Goal: Task Accomplishment & Management: Manage account settings

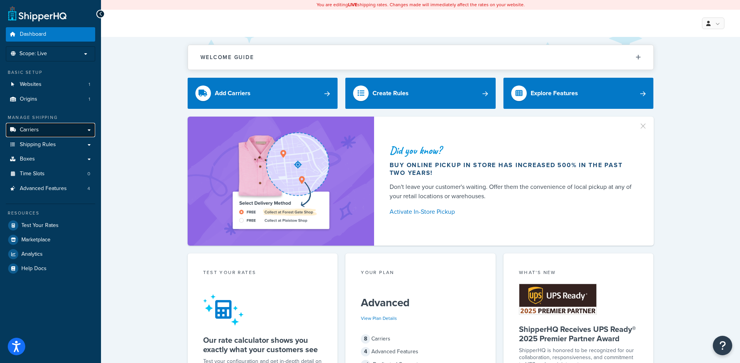
click at [52, 128] on link "Carriers" at bounding box center [50, 130] width 89 height 14
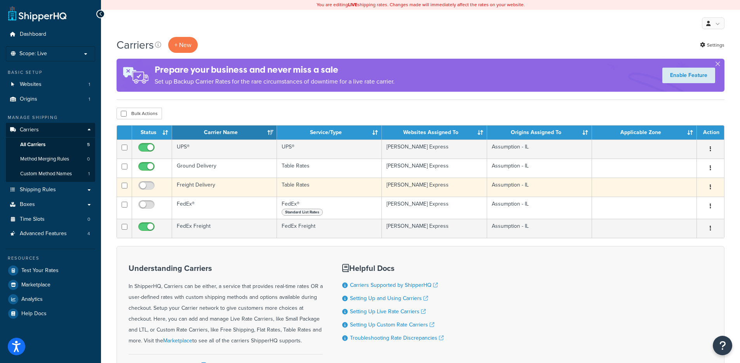
click at [237, 187] on td "Freight Delivery" at bounding box center [224, 187] width 105 height 19
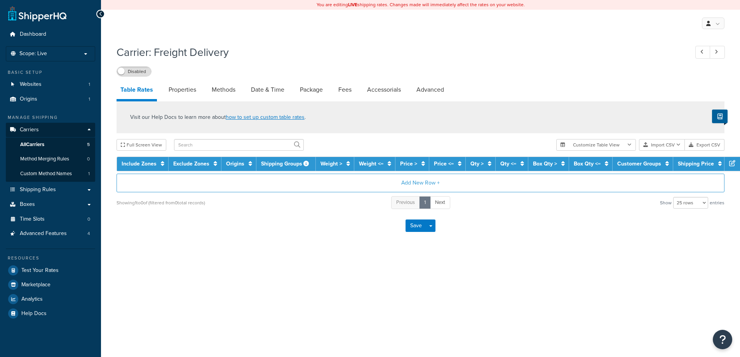
select select "25"
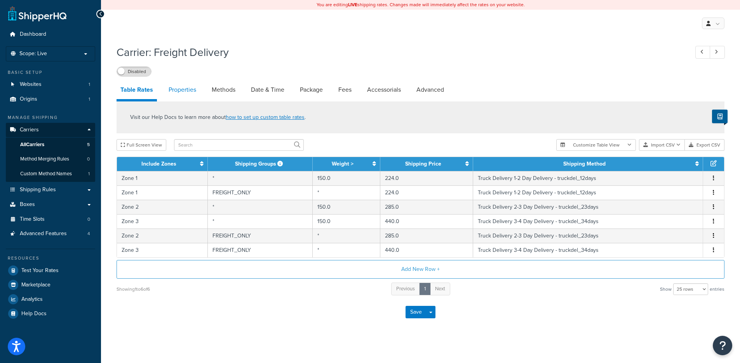
click at [186, 84] on link "Properties" at bounding box center [182, 89] width 35 height 19
select select "HIGHEST"
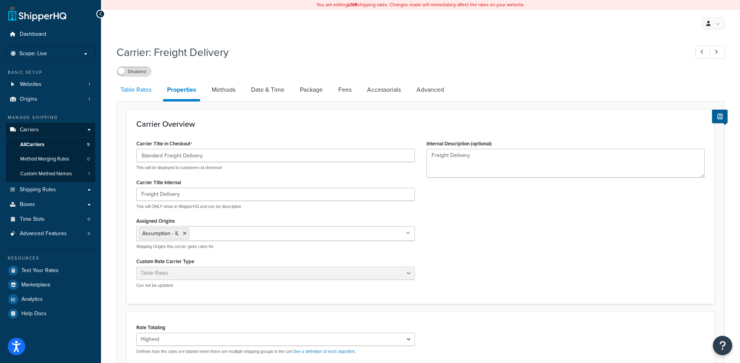
click at [134, 96] on link "Table Rates" at bounding box center [136, 89] width 39 height 19
select select "25"
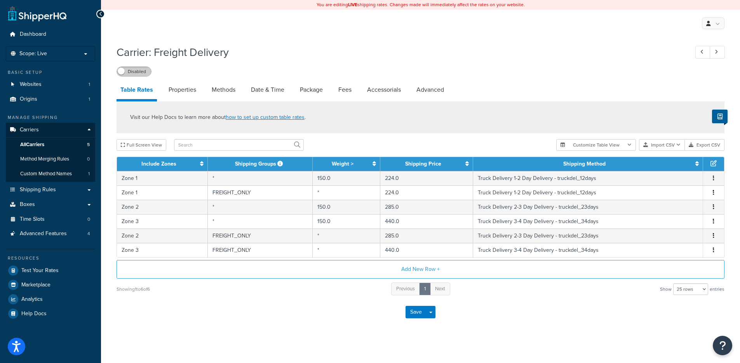
click at [131, 71] on label "Disabled" at bounding box center [134, 71] width 34 height 9
click at [129, 63] on div "Carrier: Freight Delivery Enabled" at bounding box center [421, 59] width 608 height 36
click at [130, 67] on label "Enabled" at bounding box center [134, 71] width 34 height 9
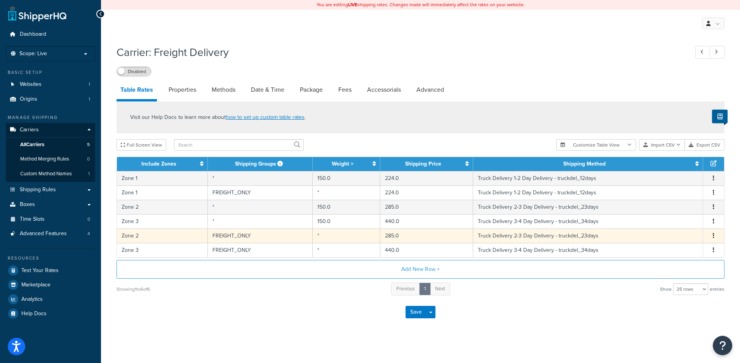
click at [228, 237] on td "FREIGHT_ONLY" at bounding box center [260, 235] width 104 height 14
select select "14775"
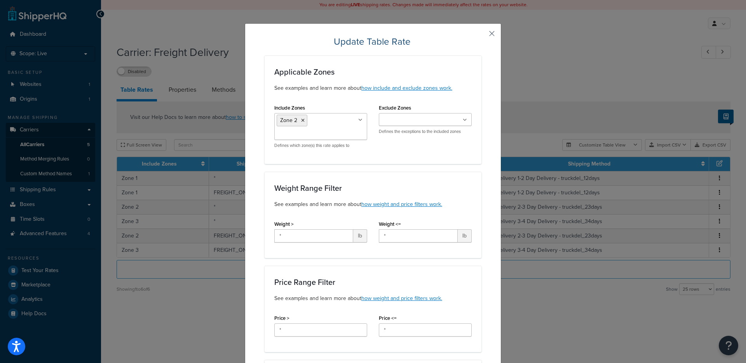
click at [481, 35] on button "button" at bounding box center [480, 36] width 2 height 2
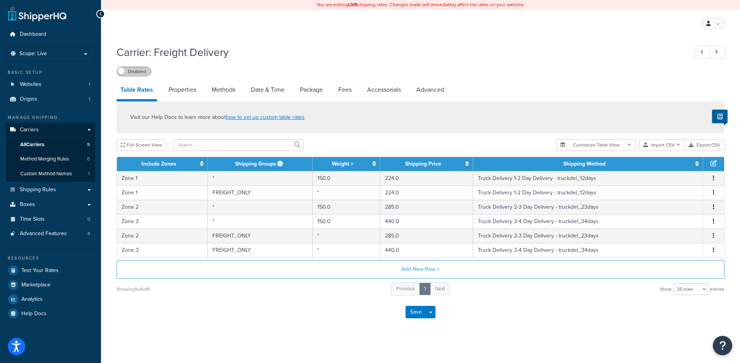
click at [127, 71] on label "Disabled" at bounding box center [134, 71] width 34 height 9
click at [142, 73] on label "Enabled" at bounding box center [134, 71] width 34 height 9
click at [131, 73] on label "Disabled" at bounding box center [134, 71] width 34 height 9
click at [143, 68] on label "Enabled" at bounding box center [134, 71] width 34 height 9
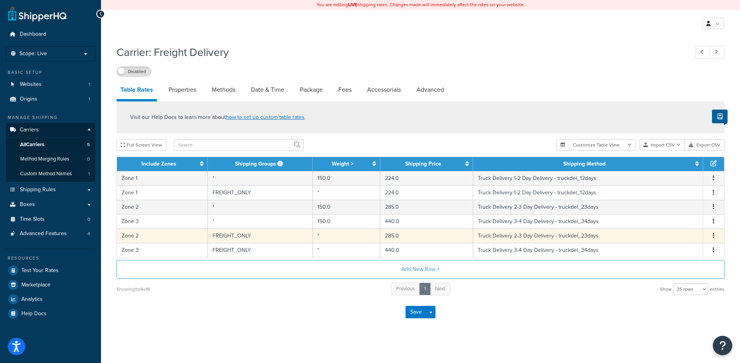
click at [251, 234] on td "FREIGHT_ONLY" at bounding box center [260, 235] width 104 height 14
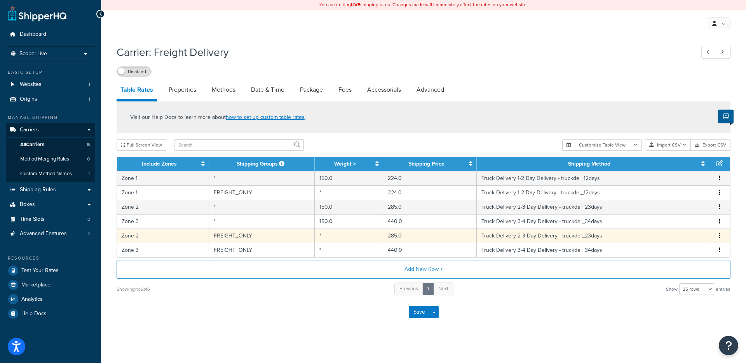
select select "14775"
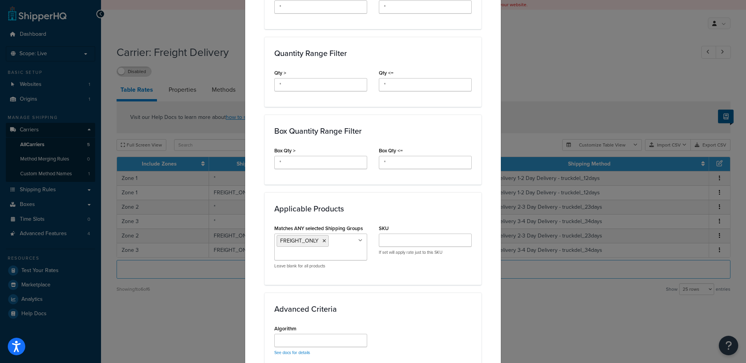
scroll to position [324, 0]
click at [338, 250] on ul "FREIGHT_ONLY" at bounding box center [320, 245] width 93 height 27
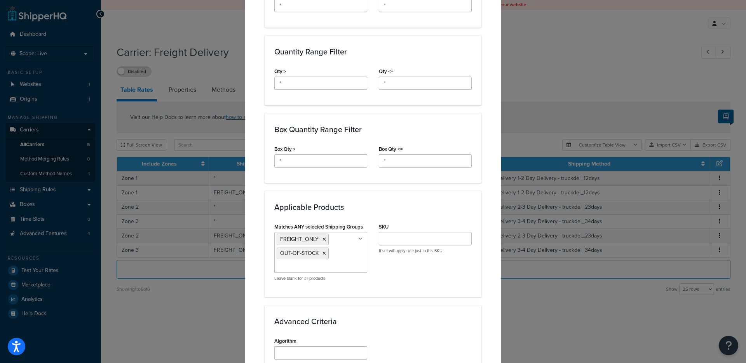
click at [462, 280] on div "Matches ANY selected Shipping Groups FREIGHT_ONLY OUT-OF-STOCK FREE NO-EXPEDITE…" at bounding box center [372, 254] width 209 height 66
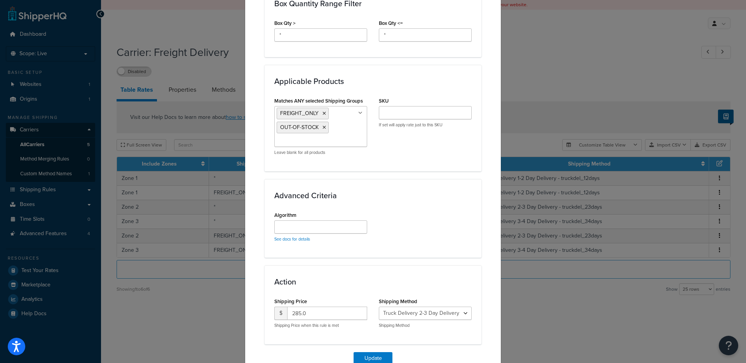
scroll to position [489, 0]
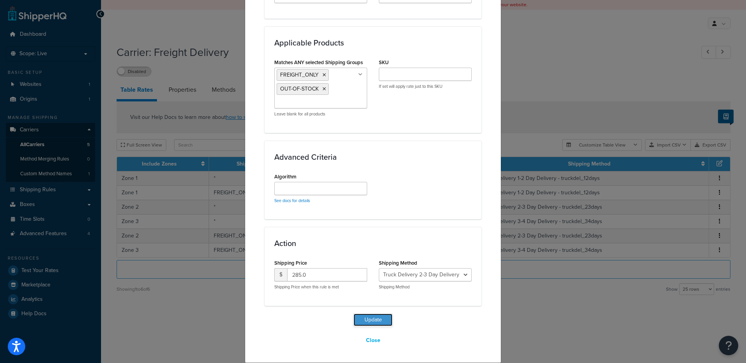
click at [380, 319] on button "Update" at bounding box center [372, 319] width 39 height 12
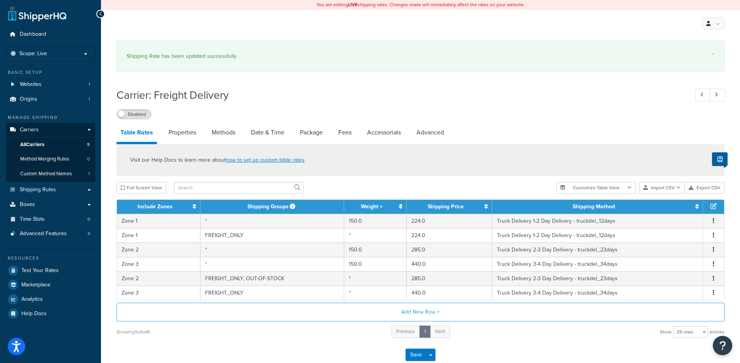
click at [134, 120] on div "Carrier: Freight Delivery Disabled Table Rates Properties Methods Date & Time P…" at bounding box center [421, 227] width 608 height 287
click at [134, 116] on label "Disabled" at bounding box center [134, 114] width 34 height 9
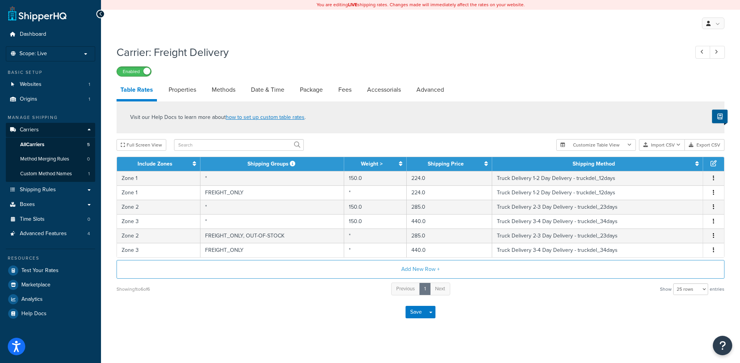
click at [149, 71] on span at bounding box center [146, 71] width 7 height 7
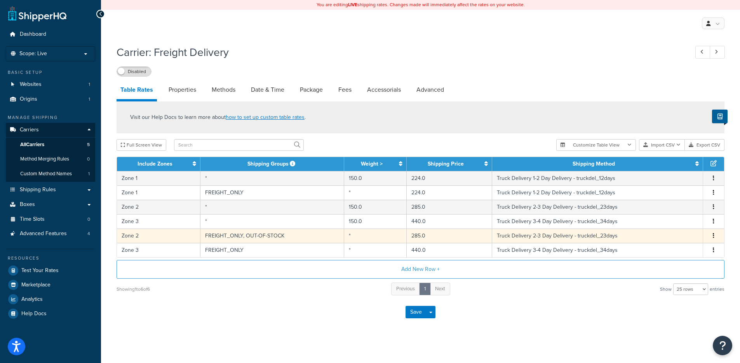
click at [287, 233] on td "FREIGHT_ONLY, OUT-OF-STOCK" at bounding box center [272, 235] width 144 height 14
select select "14775"
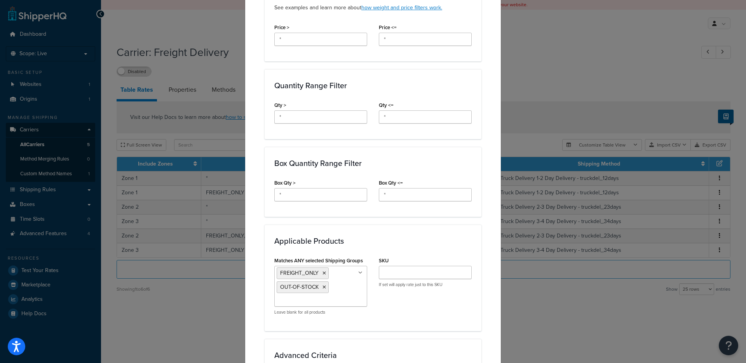
scroll to position [369, 0]
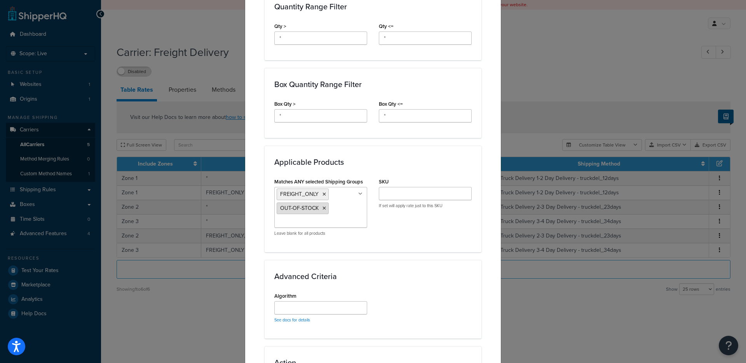
click at [322, 207] on icon at bounding box center [323, 208] width 3 height 5
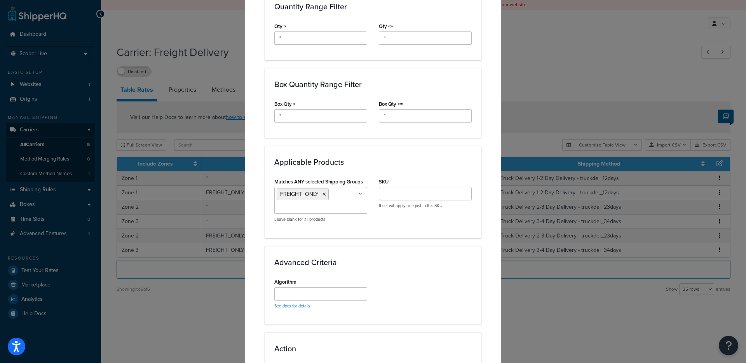
click at [447, 222] on div "Matches ANY selected Shipping Groups FREIGHT_ONLY FREE OUT-OF-STOCK NO-EXPEDITE…" at bounding box center [372, 202] width 209 height 52
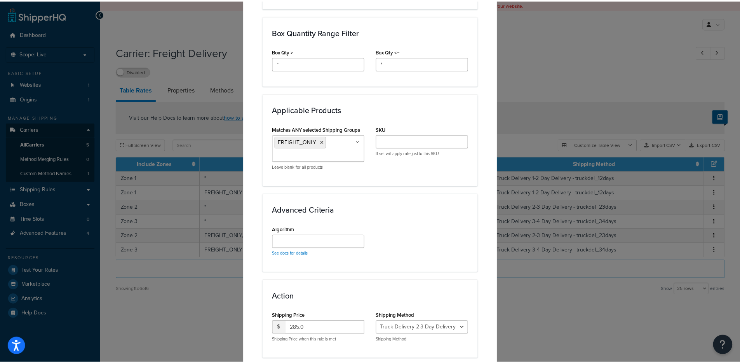
scroll to position [475, 0]
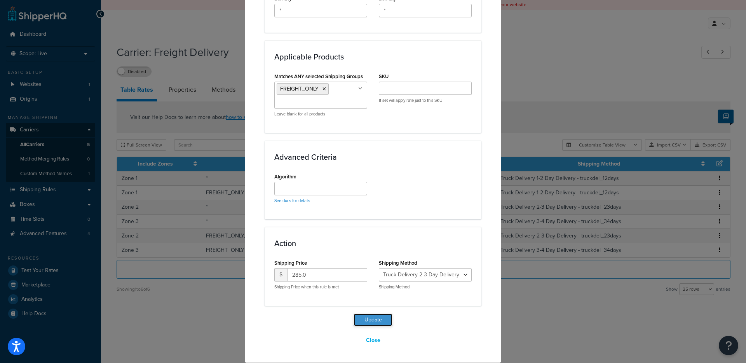
click at [370, 318] on button "Update" at bounding box center [372, 319] width 39 height 12
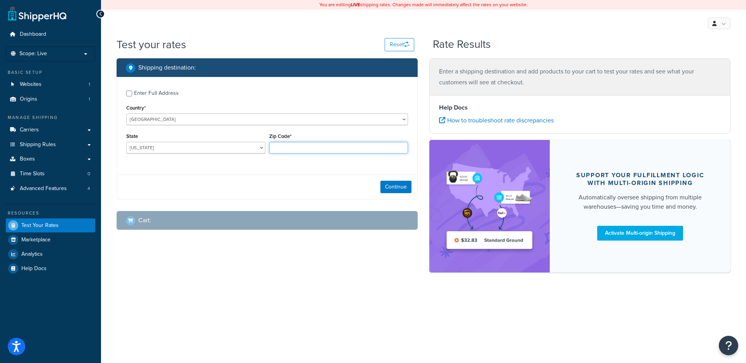
click at [297, 143] on input "Zip Code*" at bounding box center [338, 148] width 139 height 12
type input "71847"
click at [397, 189] on button "Continue" at bounding box center [395, 187] width 31 height 12
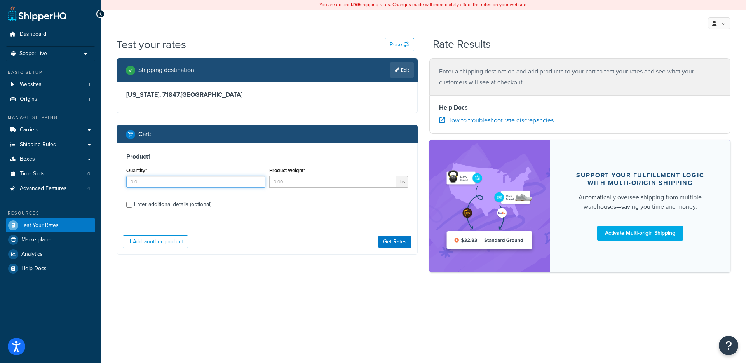
click at [212, 178] on input "Quantity*" at bounding box center [195, 182] width 139 height 12
type input "1"
click at [304, 186] on input "Product Weight*" at bounding box center [332, 182] width 127 height 12
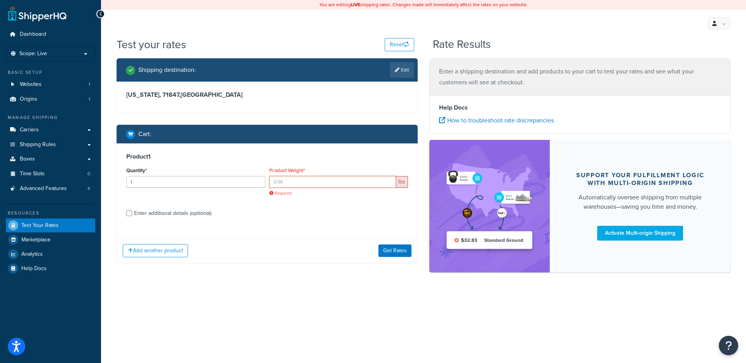
click at [292, 181] on input "Product Weight*" at bounding box center [332, 182] width 127 height 12
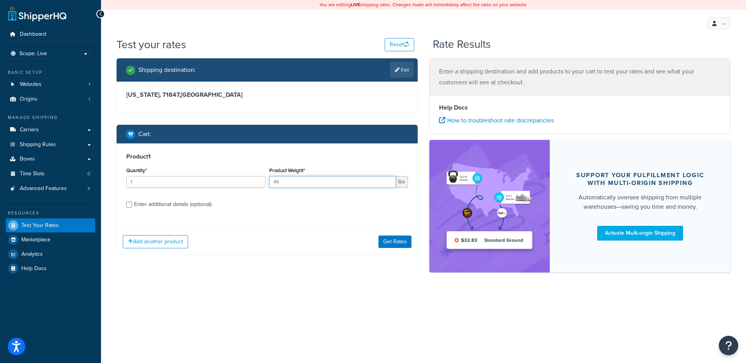
type input "45"
click at [161, 208] on div "Enter additional details (optional)" at bounding box center [172, 204] width 77 height 11
click at [132, 207] on input "Enter additional details (optional)" at bounding box center [129, 205] width 6 height 6
checkbox input "true"
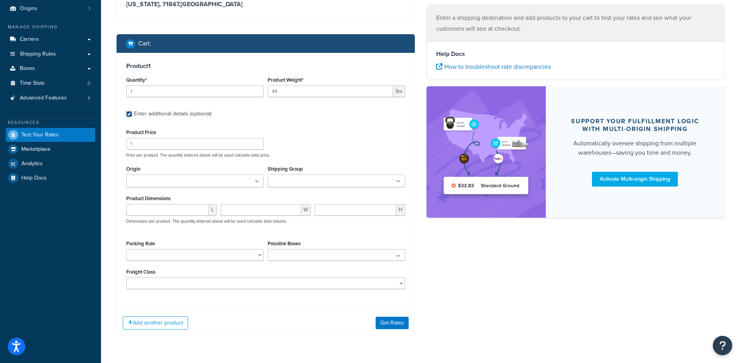
scroll to position [92, 0]
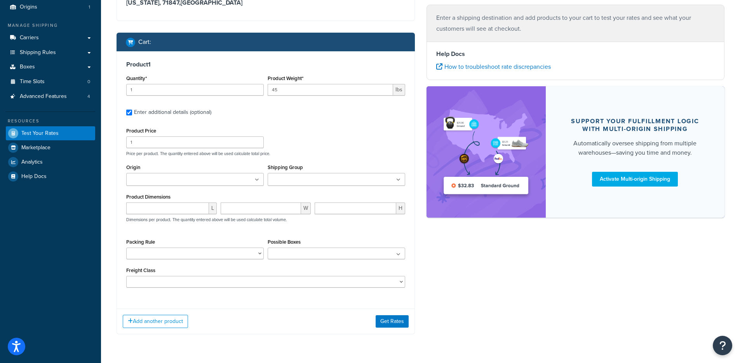
click at [296, 188] on div "Shipping Group FREE FREIGHT_ONLY NO-EXPEDITE-SHIPPING OUT-OF-STOCK" at bounding box center [336, 177] width 141 height 30
click at [298, 186] on div "Shipping Group FREE FREIGHT_ONLY NO-EXPEDITE-SHIPPING OUT-OF-STOCK" at bounding box center [336, 177] width 141 height 30
click at [301, 184] on ul at bounding box center [336, 179] width 137 height 13
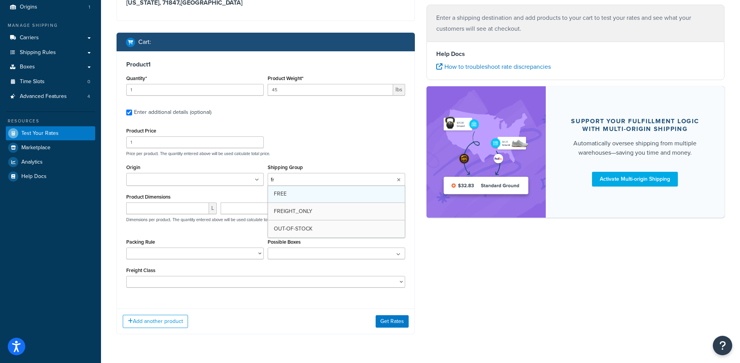
type input "fre"
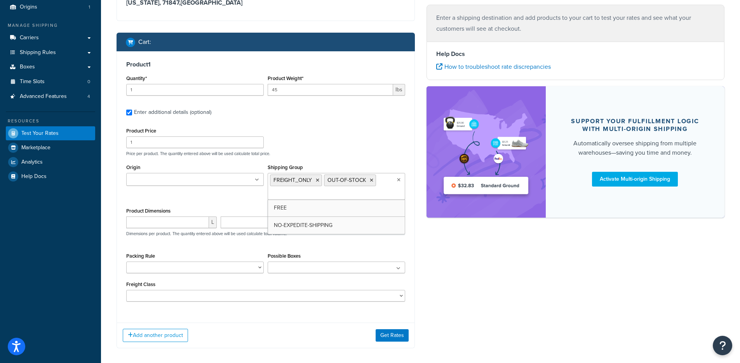
click at [191, 311] on div "Product 1 Quantity* 1 Product Weight* 45 lbs Enter additional details (optional…" at bounding box center [266, 199] width 298 height 297
click at [402, 339] on button "Get Rates" at bounding box center [392, 335] width 33 height 12
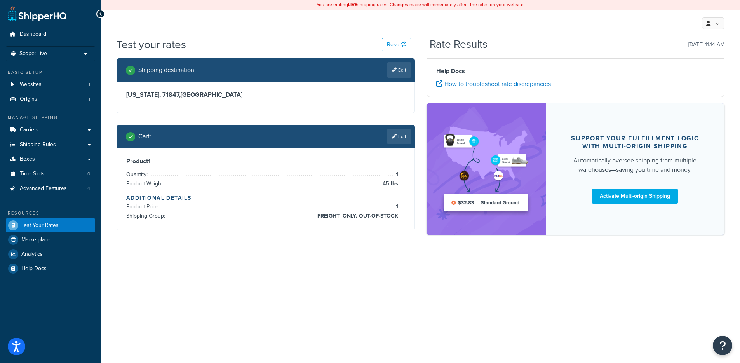
scroll to position [0, 0]
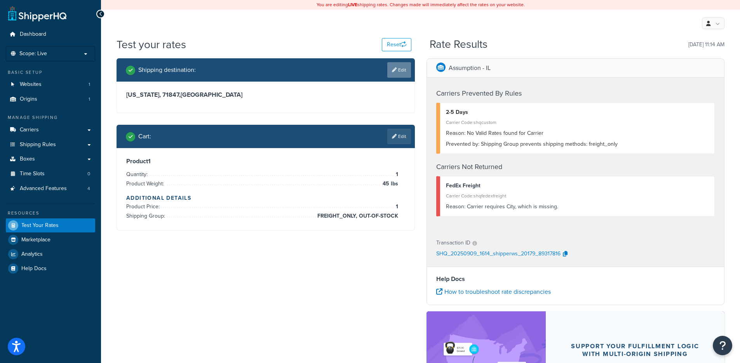
click at [402, 65] on link "Edit" at bounding box center [399, 70] width 24 height 16
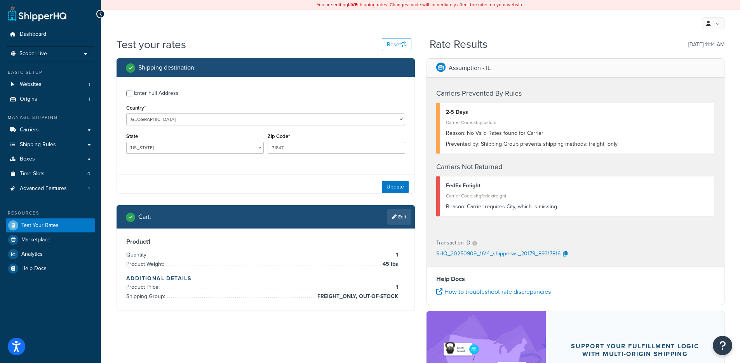
click at [147, 84] on div "Enter Full Address Country* United States United Kingdom Afghanistan Åland Isla…" at bounding box center [266, 123] width 298 height 92
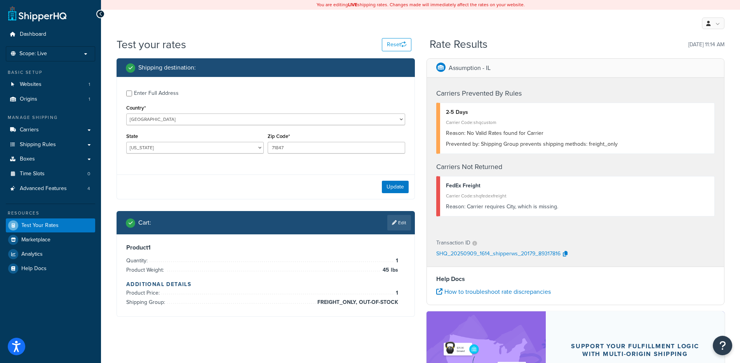
click at [139, 96] on div "Enter Full Address" at bounding box center [156, 93] width 45 height 11
click at [132, 96] on input "Enter Full Address" at bounding box center [129, 93] width 6 height 6
checkbox input "true"
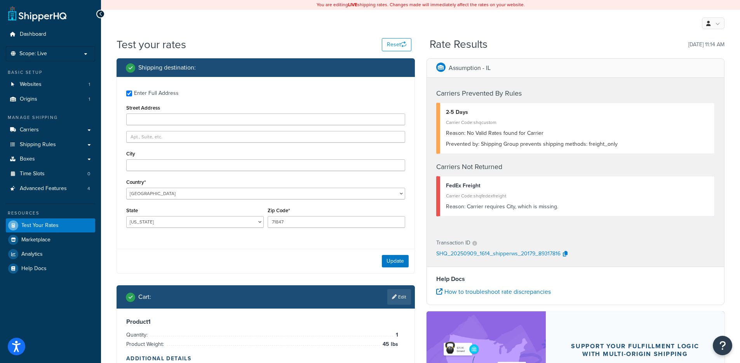
click at [157, 172] on div "Enter Full Address Street Address City Country* United States United Kingdom Af…" at bounding box center [266, 160] width 298 height 166
click at [161, 167] on input "City" at bounding box center [265, 165] width 279 height 12
type input "Austin"
click at [394, 260] on button "Update" at bounding box center [395, 261] width 27 height 12
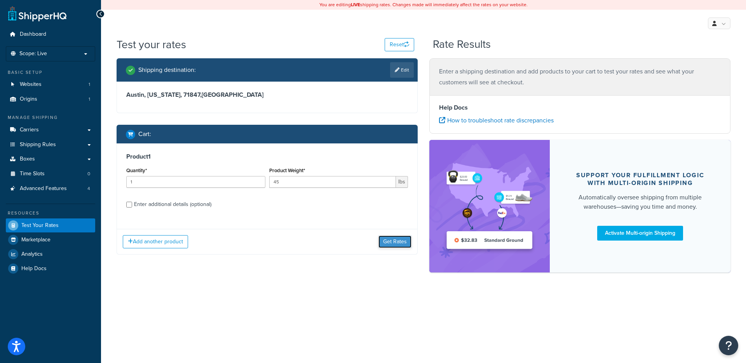
click at [395, 244] on button "Get Rates" at bounding box center [394, 241] width 33 height 12
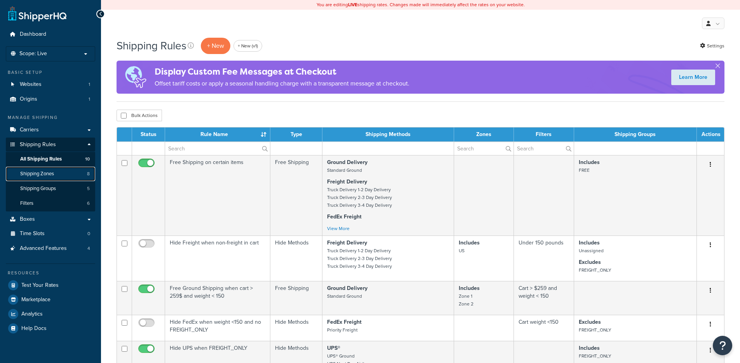
click at [64, 171] on link "Shipping Zones 8" at bounding box center [50, 174] width 89 height 14
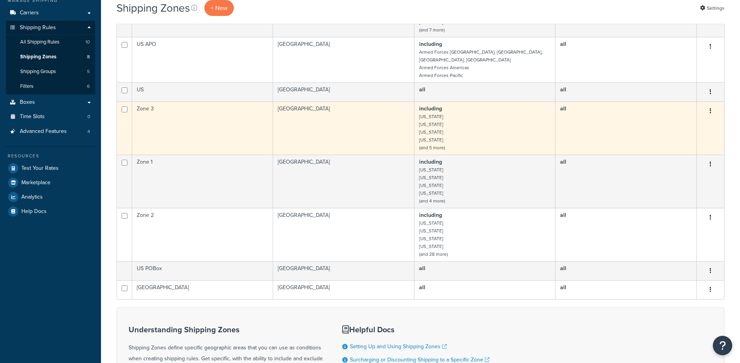
scroll to position [171, 0]
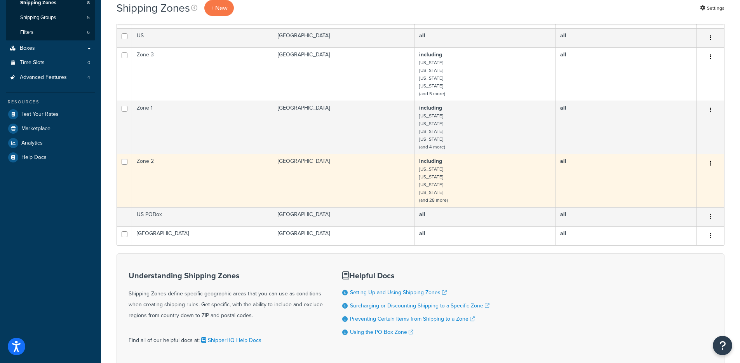
click at [254, 181] on td "Zone 2" at bounding box center [202, 180] width 141 height 53
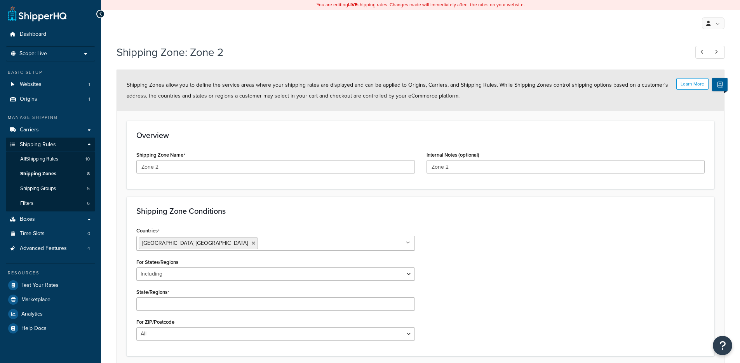
select select "including"
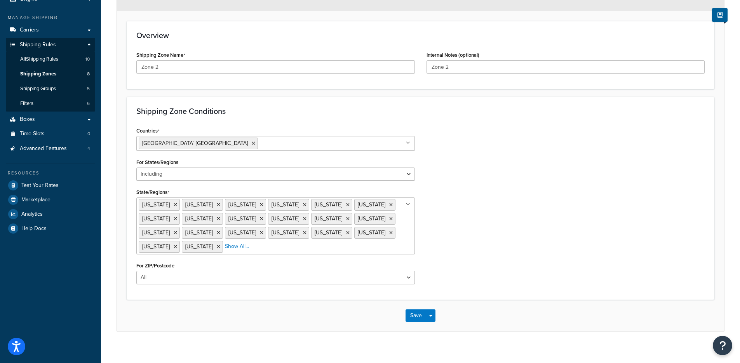
scroll to position [108, 0]
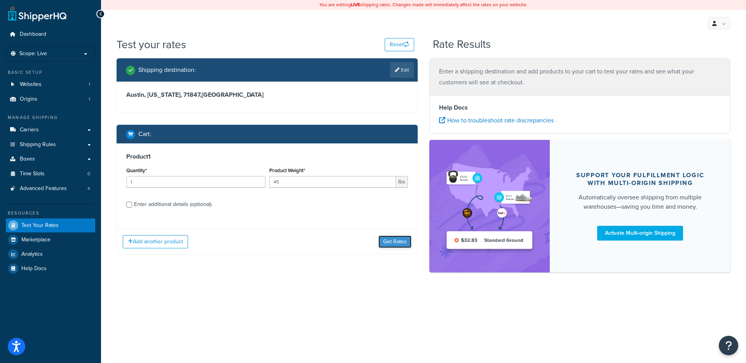
click at [403, 242] on button "Get Rates" at bounding box center [394, 241] width 33 height 12
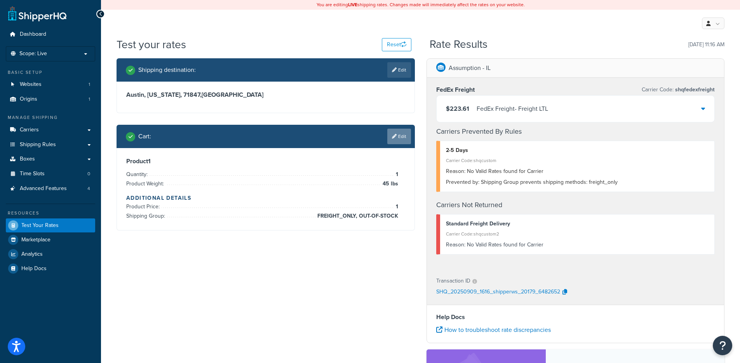
click at [388, 139] on link "Edit" at bounding box center [399, 137] width 24 height 16
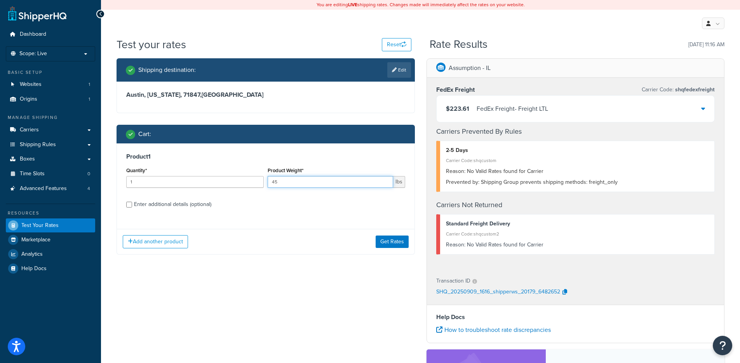
click at [275, 181] on input "45" at bounding box center [330, 182] width 125 height 12
type input "200"
click at [386, 237] on button "Get Rates" at bounding box center [392, 241] width 33 height 12
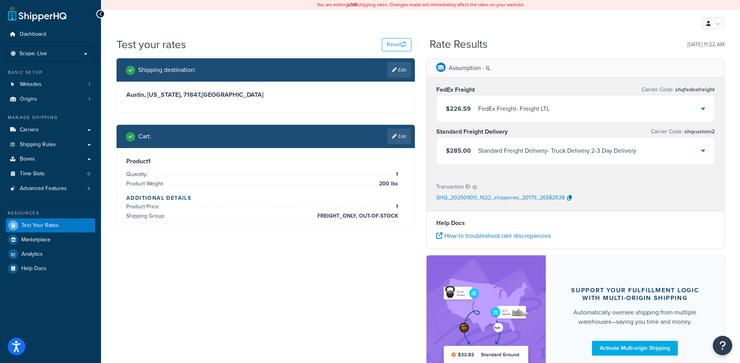
click at [523, 153] on div "Standard Freight Delivery - Truck Delivery 2-3 Day Delivery" at bounding box center [557, 150] width 158 height 11
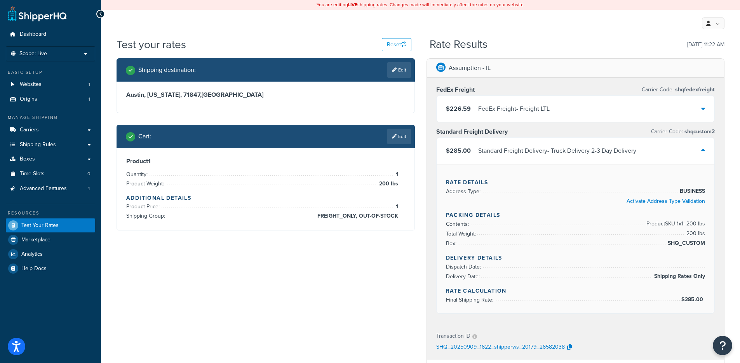
click at [523, 153] on div "Standard Freight Delivery - Truck Delivery 2-3 Day Delivery" at bounding box center [557, 150] width 158 height 11
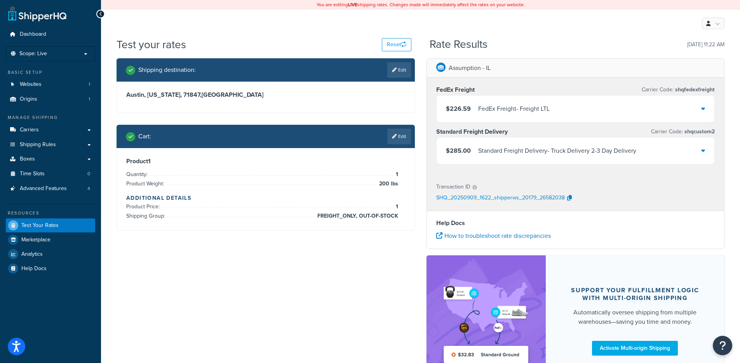
drag, startPoint x: 385, startPoint y: 134, endPoint x: 390, endPoint y: 137, distance: 5.7
click at [385, 134] on div "Cart : Edit" at bounding box center [268, 137] width 285 height 16
click at [392, 137] on icon at bounding box center [394, 136] width 5 height 5
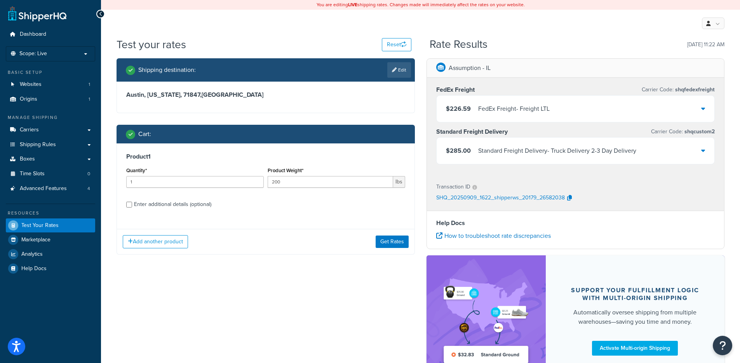
click at [293, 175] on div "Product Weight* 200 lbs" at bounding box center [336, 176] width 137 height 23
click at [291, 179] on input "200" at bounding box center [330, 182] width 125 height 12
type input "45"
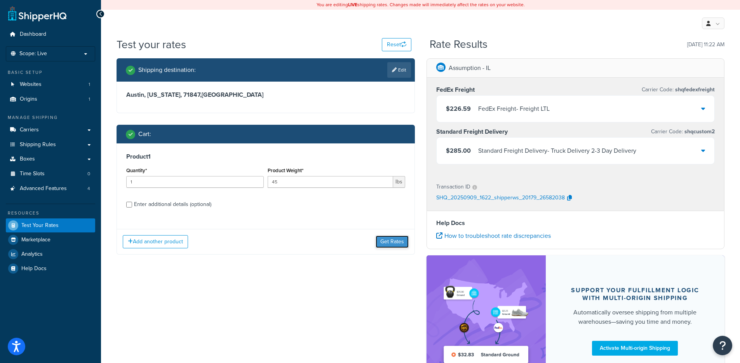
click at [382, 238] on button "Get Rates" at bounding box center [392, 241] width 33 height 12
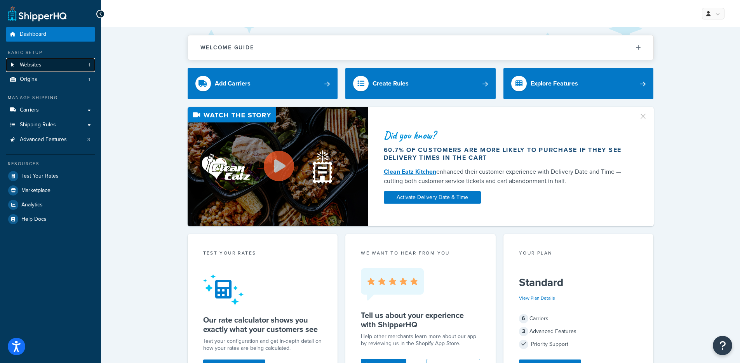
click at [55, 63] on link "Websites 1" at bounding box center [50, 65] width 89 height 14
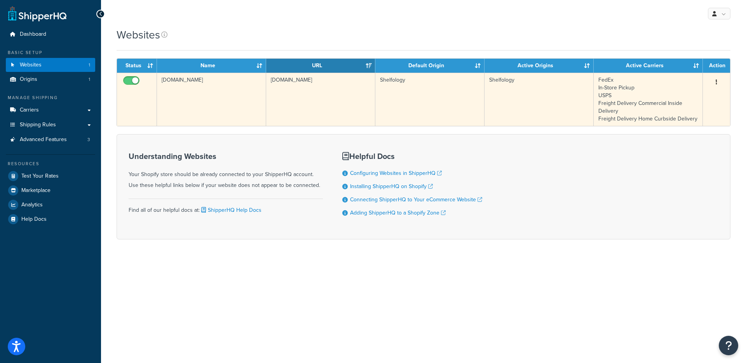
click at [267, 94] on td "[DOMAIN_NAME]" at bounding box center [320, 99] width 109 height 53
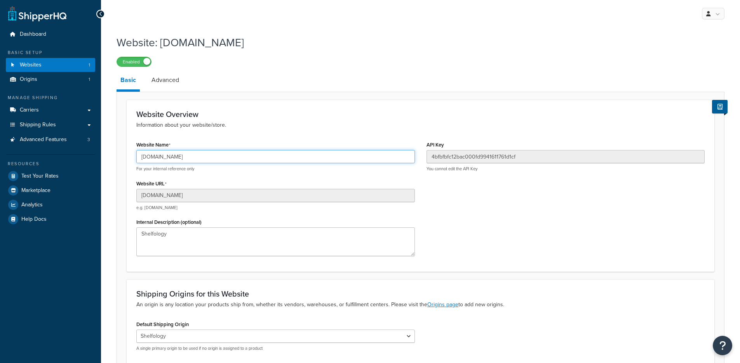
click at [188, 158] on input "[DOMAIN_NAME]" at bounding box center [275, 156] width 278 height 13
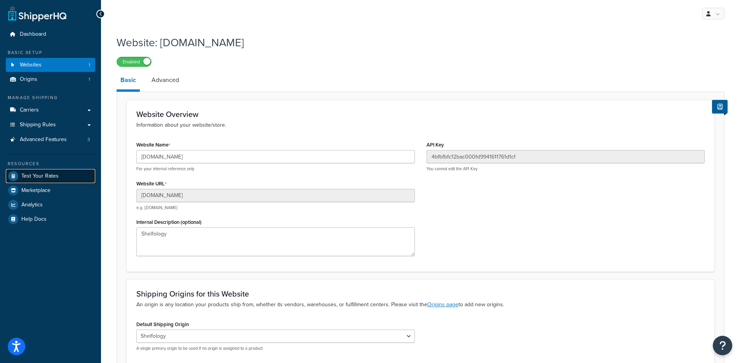
click at [30, 176] on span "Test Your Rates" at bounding box center [39, 176] width 37 height 7
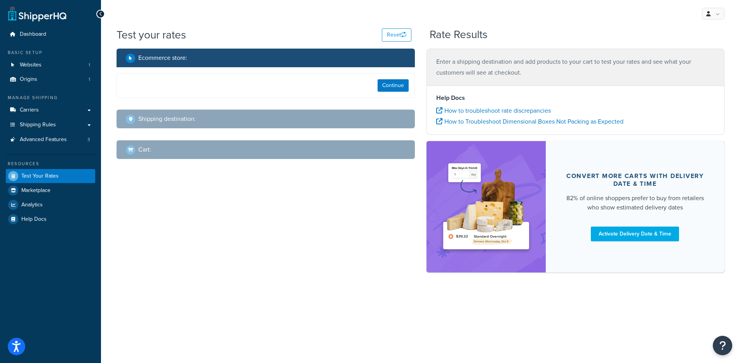
click at [30, 176] on span "Test Your Rates" at bounding box center [39, 176] width 37 height 7
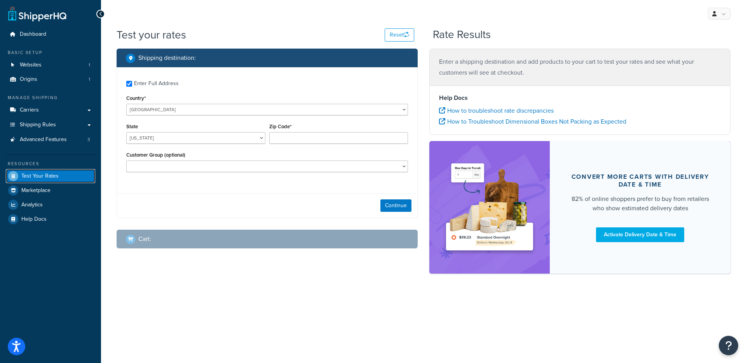
checkbox input "true"
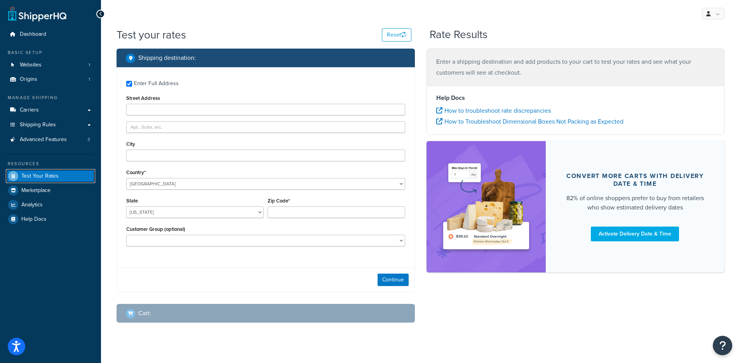
type input "[STREET_ADDRESS]"
type input "[GEOGRAPHIC_DATA]"
type input "96722"
select select "HI"
select select
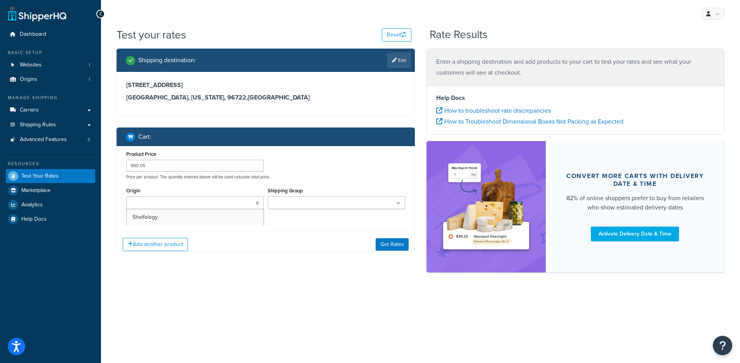
scroll to position [132, 0]
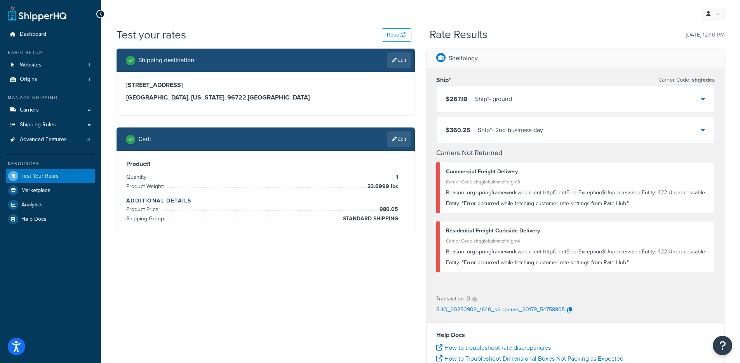
drag, startPoint x: 465, startPoint y: 193, endPoint x: 630, endPoint y: 200, distance: 164.8
click at [630, 200] on div "Reason: org.springframework.web.client.HttpClientErrorException$UnprocessableEn…" at bounding box center [577, 198] width 263 height 22
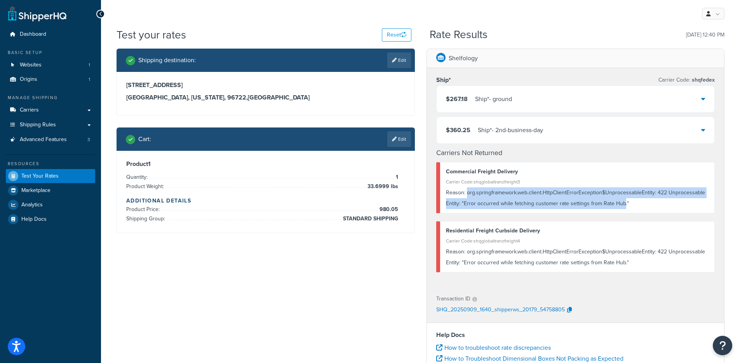
drag, startPoint x: 621, startPoint y: 204, endPoint x: 466, endPoint y: 195, distance: 155.2
click at [466, 195] on div "Reason: org.springframework.web.client.HttpClientErrorException$UnprocessableEn…" at bounding box center [577, 198] width 263 height 22
copy div "org.springframework.web.client.HttpClientErrorException$UnprocessableEntity: 42…"
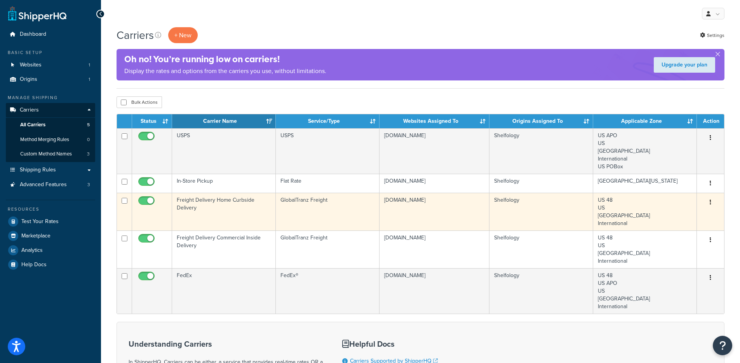
click at [239, 211] on td "Freight Delivery Home Curbside Delivery" at bounding box center [224, 212] width 104 height 38
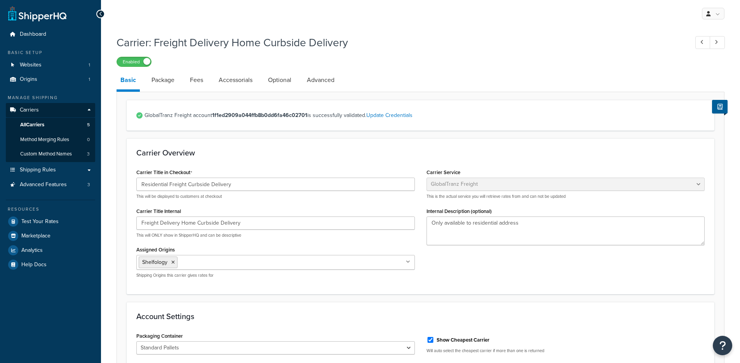
select select "globaltranzFreight"
click at [167, 74] on link "Package" at bounding box center [163, 80] width 31 height 19
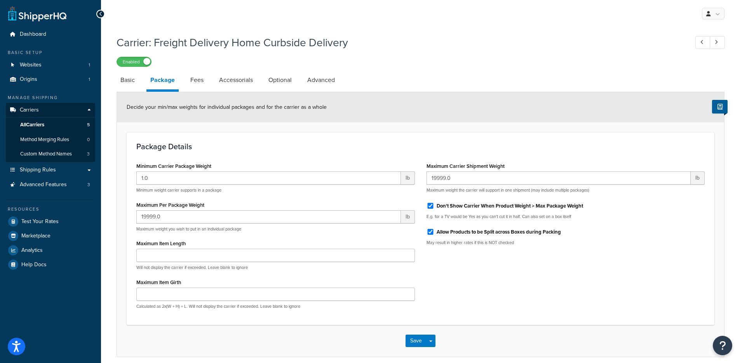
click at [264, 83] on li "Accessorials" at bounding box center [239, 80] width 49 height 19
click at [273, 81] on link "Optional" at bounding box center [280, 80] width 31 height 19
select select "70"
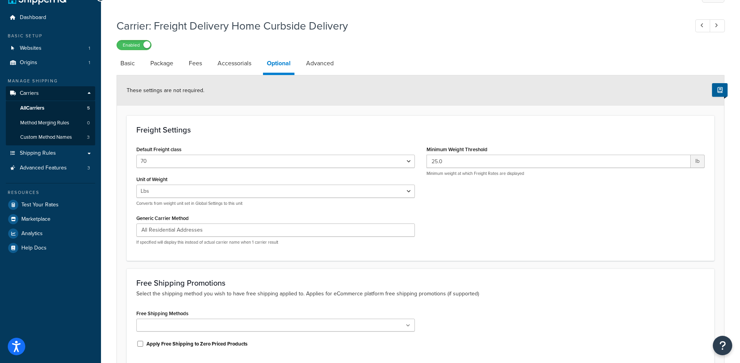
scroll to position [16, 0]
click at [324, 71] on link "Advanced" at bounding box center [319, 63] width 35 height 19
select select "false"
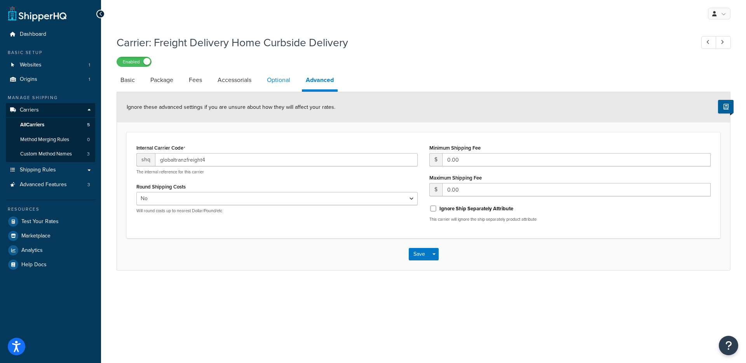
click at [268, 81] on link "Optional" at bounding box center [278, 80] width 31 height 19
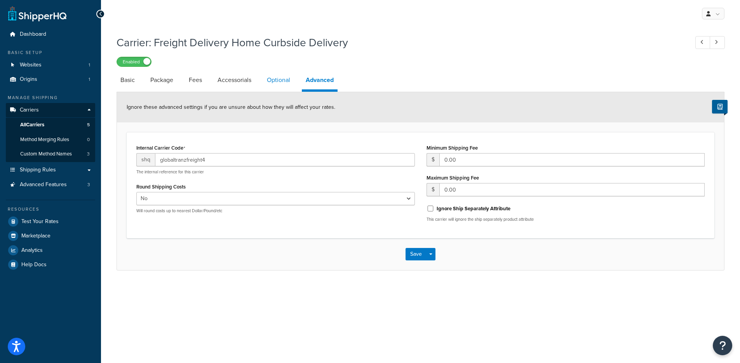
select select "70"
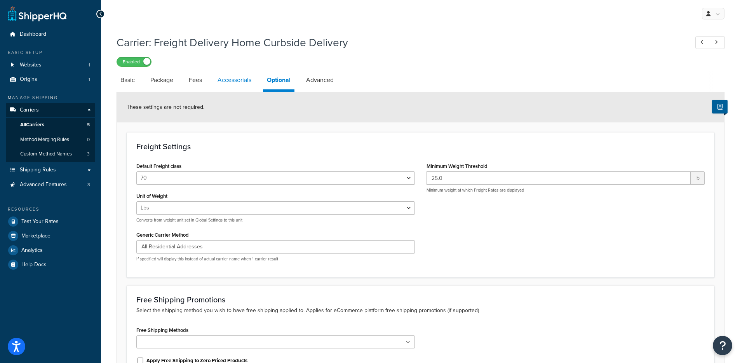
click at [241, 81] on link "Accessorials" at bounding box center [235, 80] width 42 height 19
select select "residential"
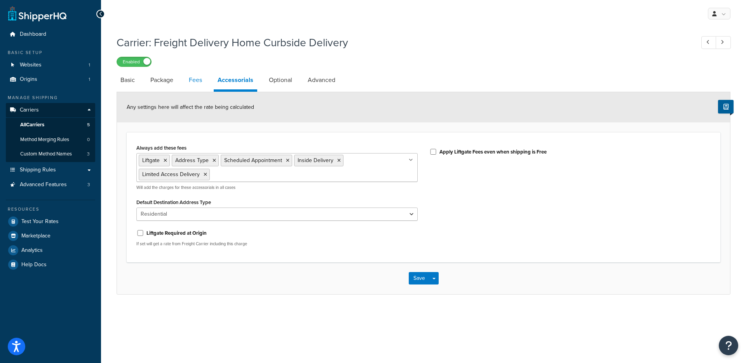
click at [205, 82] on link "Fees" at bounding box center [195, 80] width 21 height 19
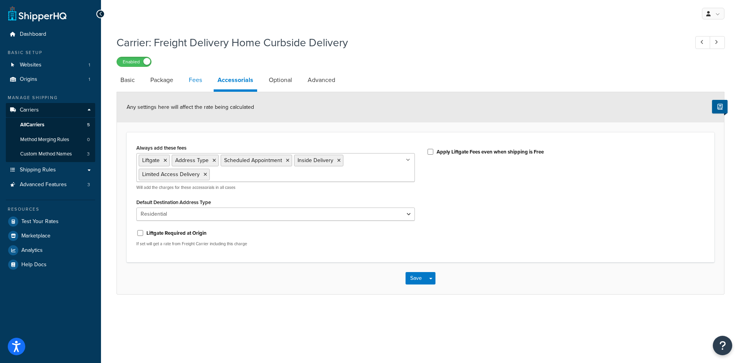
select select "AFTER"
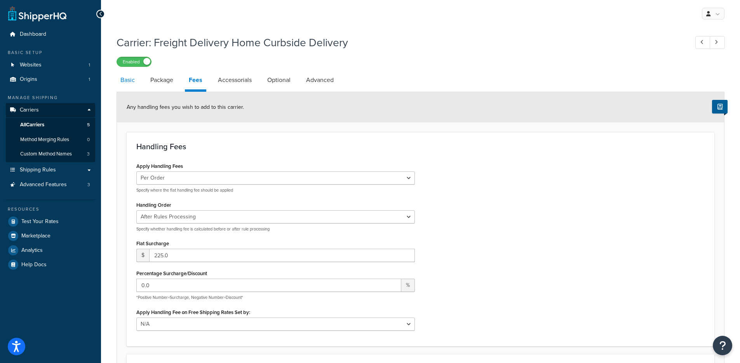
click at [130, 85] on link "Basic" at bounding box center [128, 80] width 22 height 19
select select "globaltranzFreight"
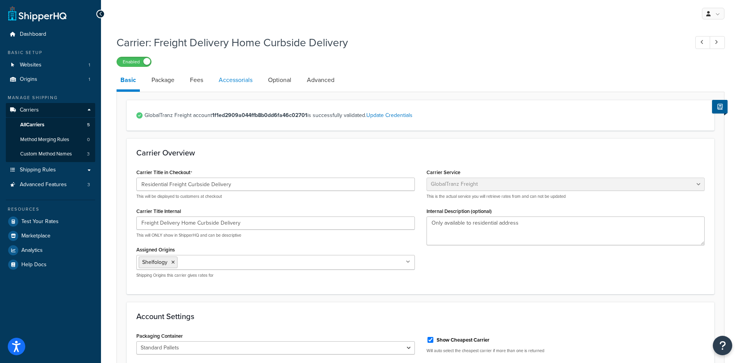
click at [231, 81] on link "Accessorials" at bounding box center [236, 80] width 42 height 19
select select "residential"
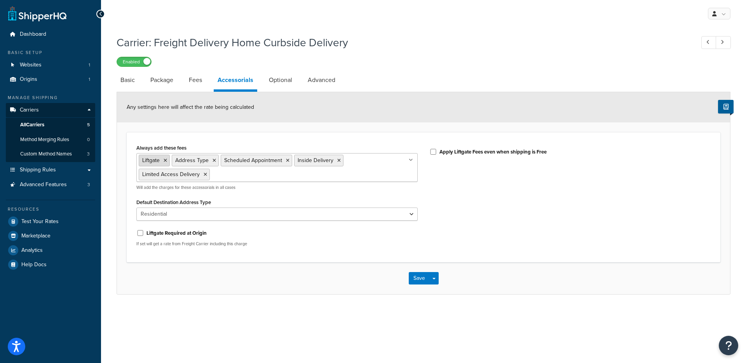
click at [167, 162] on icon at bounding box center [165, 160] width 3 height 5
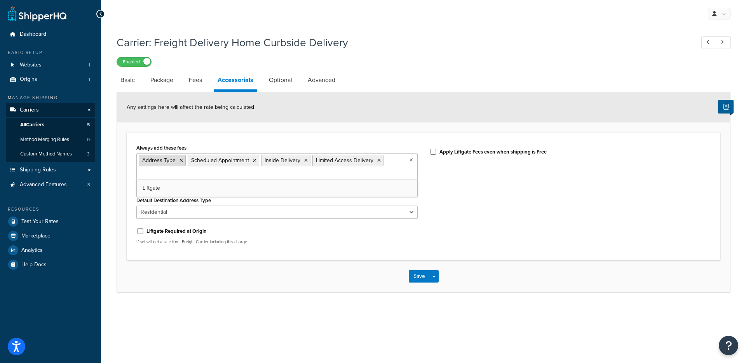
click at [180, 162] on icon at bounding box center [180, 160] width 3 height 5
click at [207, 161] on icon at bounding box center [205, 160] width 3 height 5
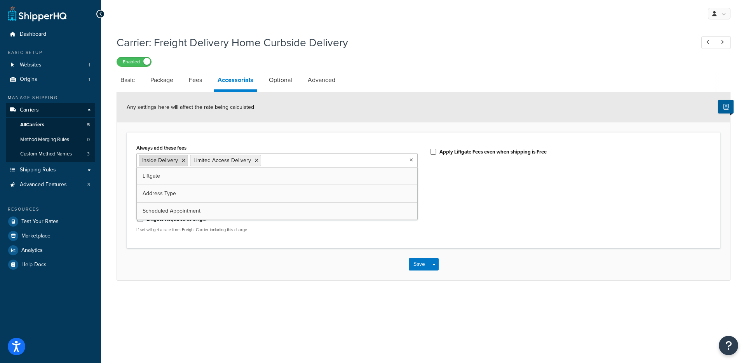
click at [184, 160] on icon at bounding box center [183, 160] width 3 height 5
click at [204, 161] on icon at bounding box center [205, 160] width 3 height 5
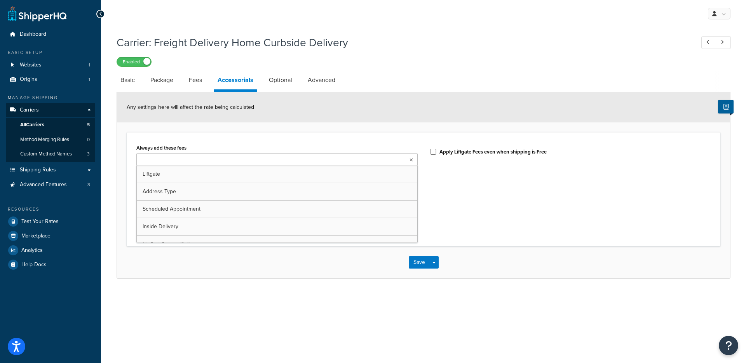
click at [352, 122] on form "Any settings here will affect the rate being calculated Always add these fees L…" at bounding box center [423, 185] width 613 height 186
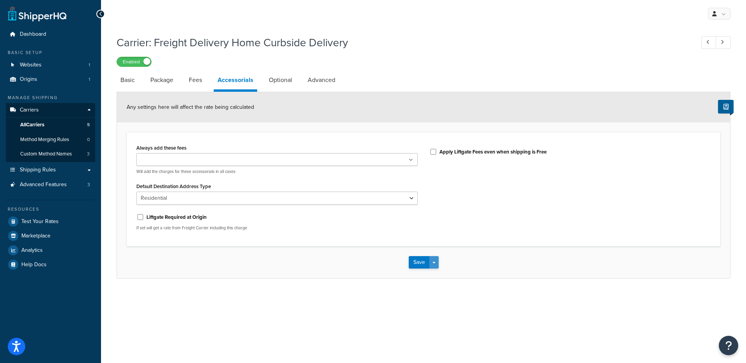
click at [437, 261] on button "Save Dropdown" at bounding box center [433, 262] width 9 height 12
click at [446, 277] on button "Save and Edit" at bounding box center [437, 276] width 57 height 16
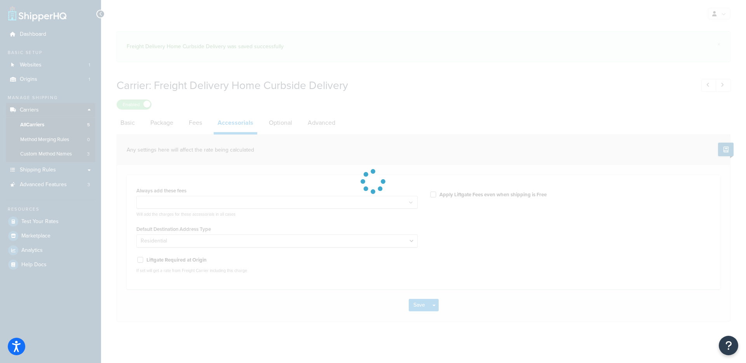
select select "residential"
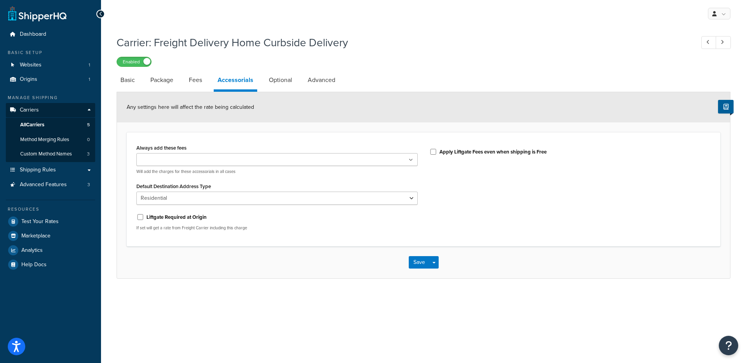
click at [299, 164] on ul at bounding box center [276, 159] width 281 height 13
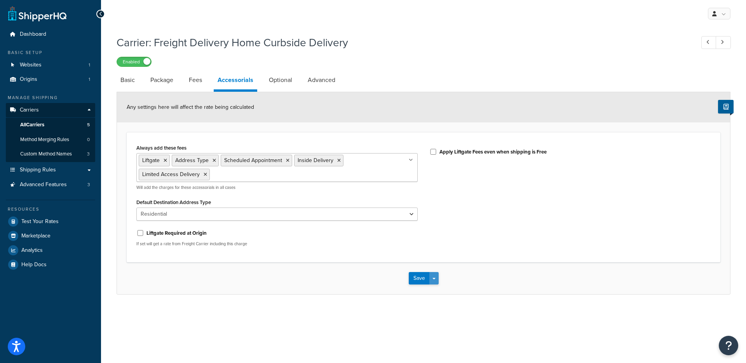
click at [433, 275] on button "Save Dropdown" at bounding box center [433, 278] width 9 height 12
click at [439, 289] on button "Save and Edit" at bounding box center [437, 292] width 57 height 16
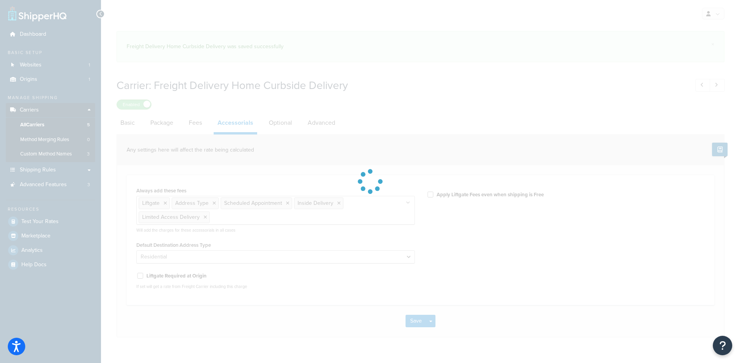
select select "residential"
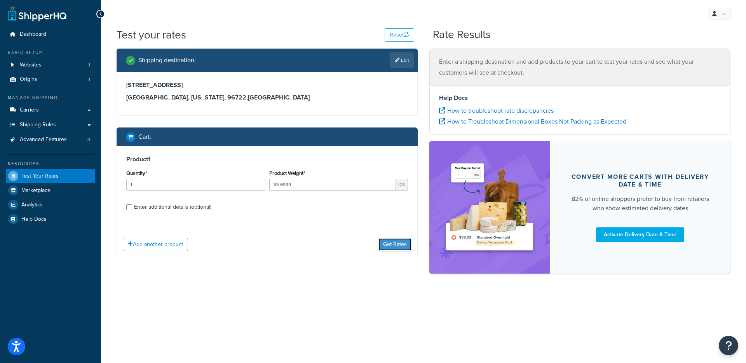
click at [398, 240] on button "Get Rates" at bounding box center [394, 244] width 33 height 12
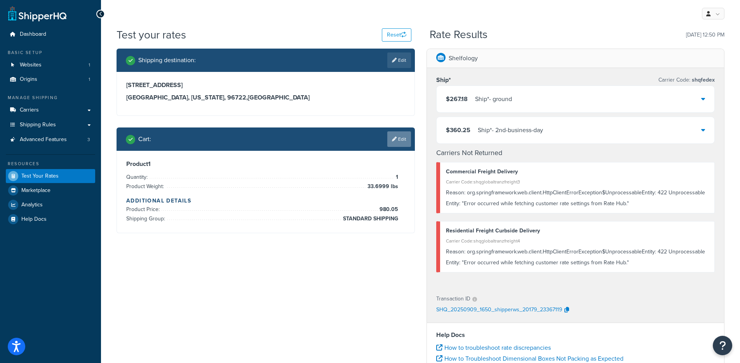
click at [398, 141] on link "Edit" at bounding box center [399, 139] width 24 height 16
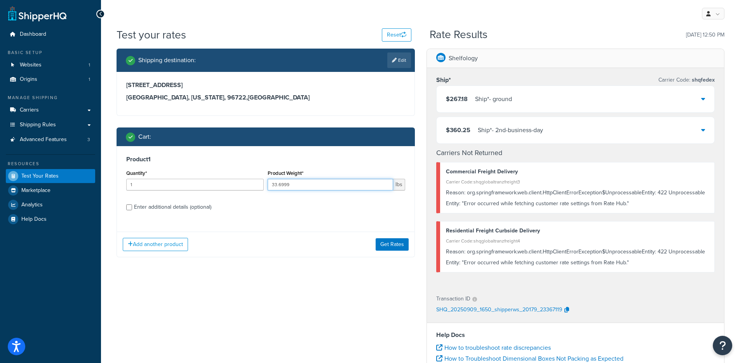
click at [280, 188] on input "33.6999" at bounding box center [330, 185] width 125 height 12
type input "150"
click at [400, 242] on button "Get Rates" at bounding box center [392, 244] width 33 height 12
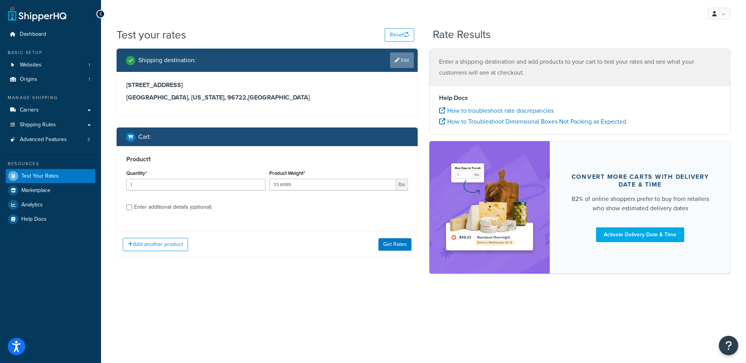
click at [411, 61] on link "Edit" at bounding box center [402, 60] width 24 height 16
select select "HI"
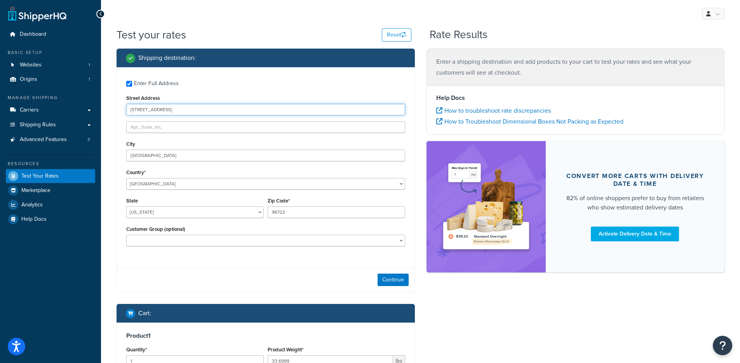
click at [159, 107] on input "[STREET_ADDRESS]" at bounding box center [265, 110] width 279 height 12
type input "9600 Great Hills Trail ste 350W"
select select "TX"
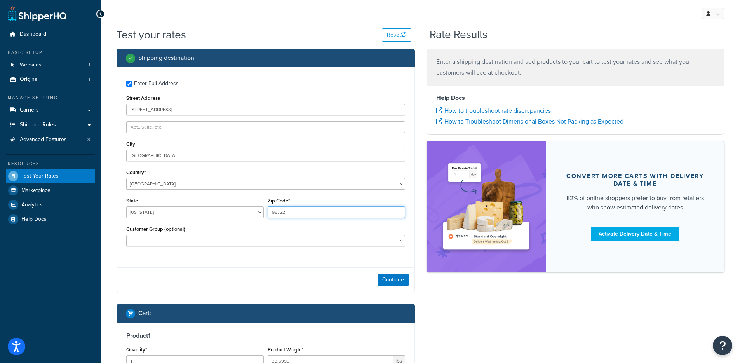
click at [322, 209] on input "96722" at bounding box center [336, 212] width 137 height 12
type input "78749"
click at [409, 296] on div "Shipping destination : Enter Full Address Street Address 9600 Great Hills Trail…" at bounding box center [266, 247] width 310 height 397
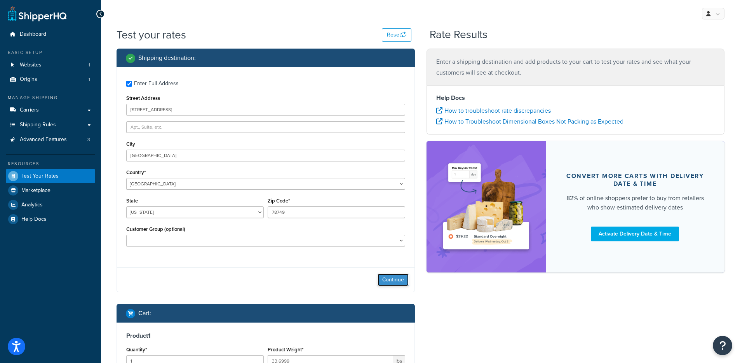
click at [393, 277] on button "Continue" at bounding box center [393, 279] width 31 height 12
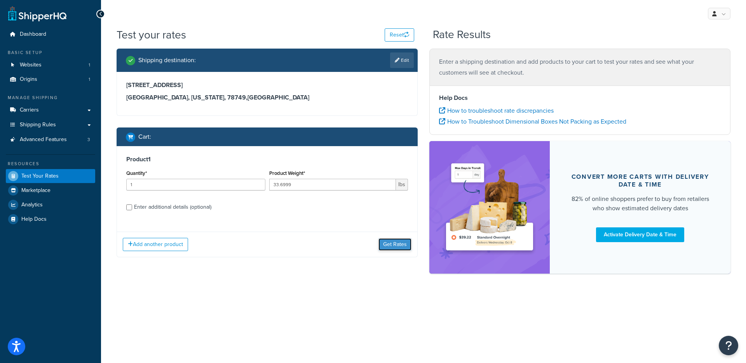
click at [403, 248] on button "Get Rates" at bounding box center [394, 244] width 33 height 12
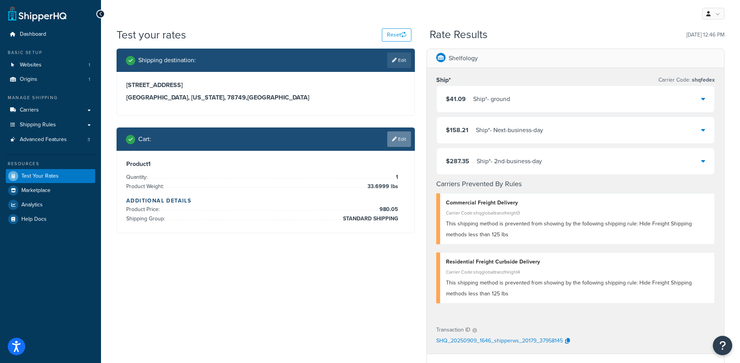
click at [396, 145] on link "Edit" at bounding box center [399, 139] width 24 height 16
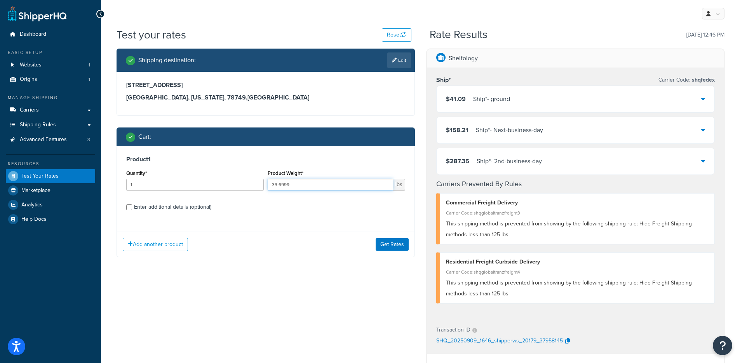
click at [309, 179] on input "33.6999" at bounding box center [330, 185] width 125 height 12
click at [309, 183] on input "33.6999" at bounding box center [330, 185] width 125 height 12
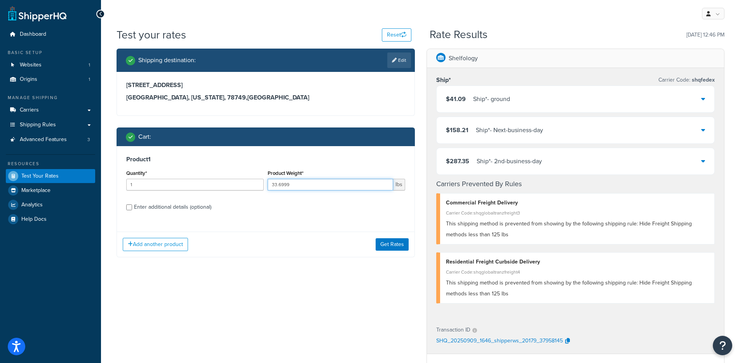
click at [309, 183] on input "33.6999" at bounding box center [330, 185] width 125 height 12
type input "150"
drag, startPoint x: 391, startPoint y: 254, endPoint x: 390, endPoint y: 242, distance: 12.5
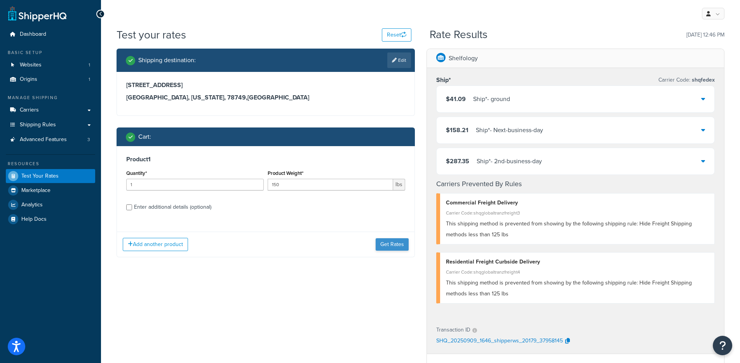
click at [391, 253] on div "Add another product Get Rates" at bounding box center [266, 243] width 298 height 25
click at [390, 242] on button "Get Rates" at bounding box center [392, 244] width 33 height 12
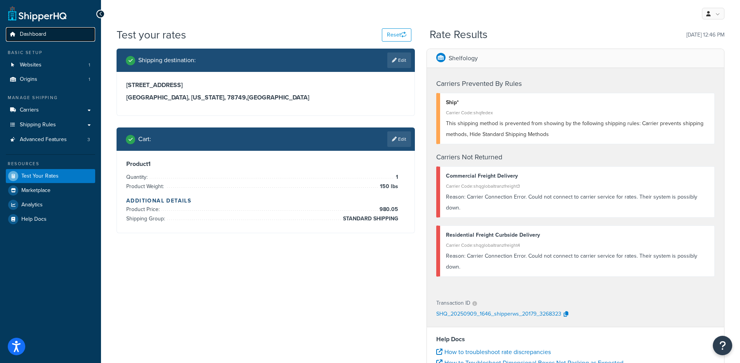
scroll to position [2, 0]
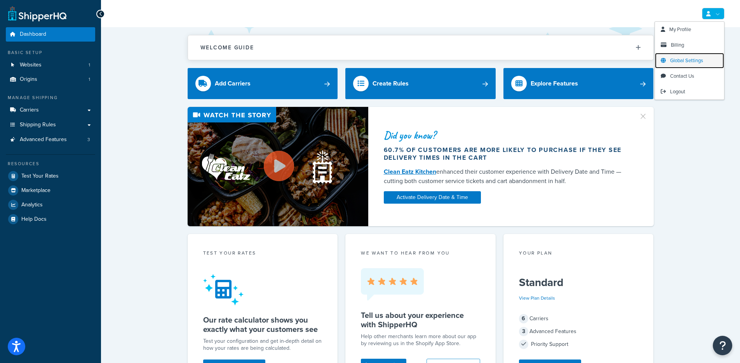
click at [702, 60] on span "Global Settings" at bounding box center [686, 60] width 33 height 7
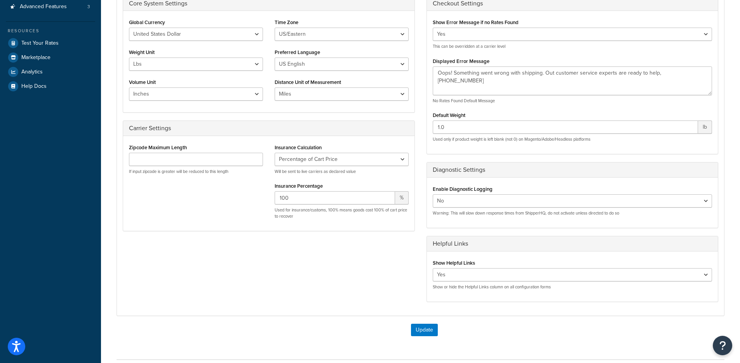
scroll to position [195, 0]
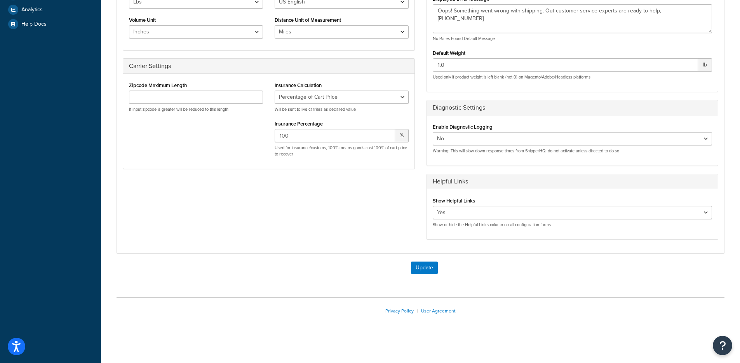
click at [466, 131] on div "Enable Diagnostic Logging Yes No Warning: This will slow down response times fr…" at bounding box center [573, 137] width 280 height 33
click at [452, 140] on select "Yes No" at bounding box center [573, 138] width 280 height 13
select select "true"
click at [433, 132] on select "Yes No" at bounding box center [573, 138] width 280 height 13
click at [419, 267] on button "Update" at bounding box center [424, 267] width 27 height 12
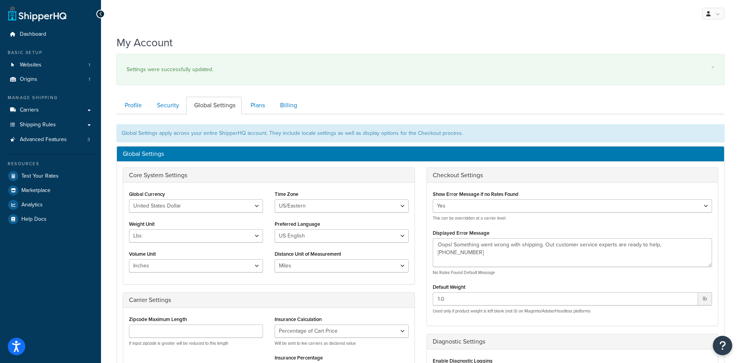
scroll to position [117, 0]
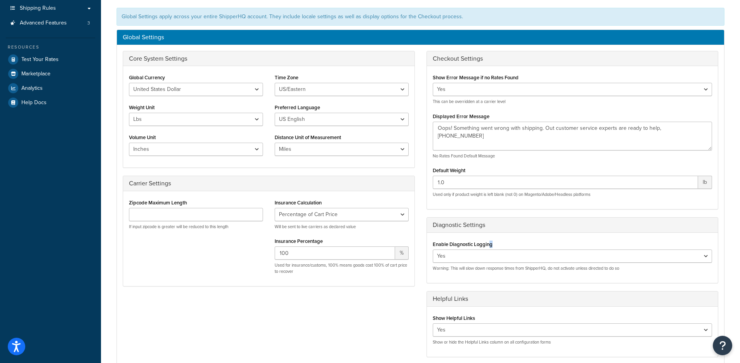
click at [492, 249] on div "Enable Diagnostic Logging Yes No Warning: This will slow down response times fr…" at bounding box center [573, 254] width 280 height 33
click at [494, 251] on select "Yes No" at bounding box center [573, 255] width 280 height 13
select select "false"
click at [433, 249] on select "Yes No" at bounding box center [573, 255] width 280 height 13
click at [390, 308] on div "Core System Settings Global Currency United States Dollar Euro British Pound Au…" at bounding box center [420, 208] width 607 height 314
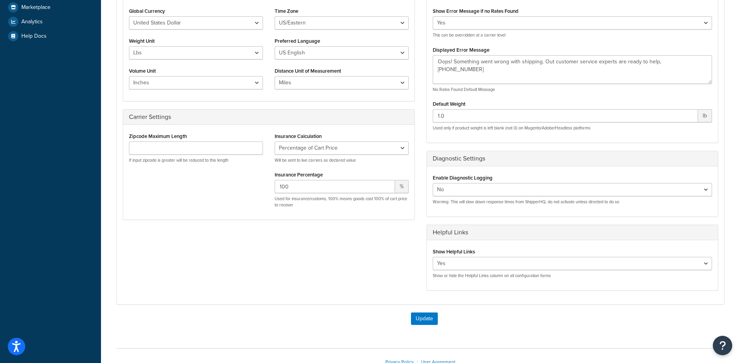
scroll to position [234, 0]
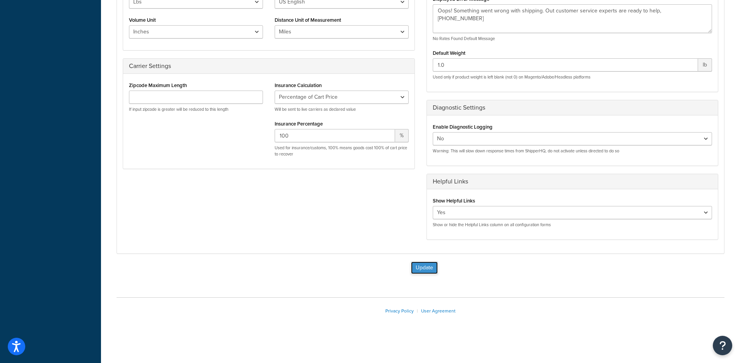
click at [429, 271] on button "Update" at bounding box center [424, 267] width 27 height 12
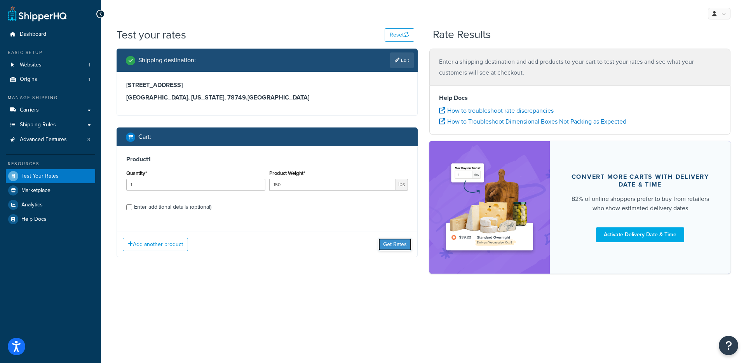
click at [390, 240] on button "Get Rates" at bounding box center [394, 244] width 33 height 12
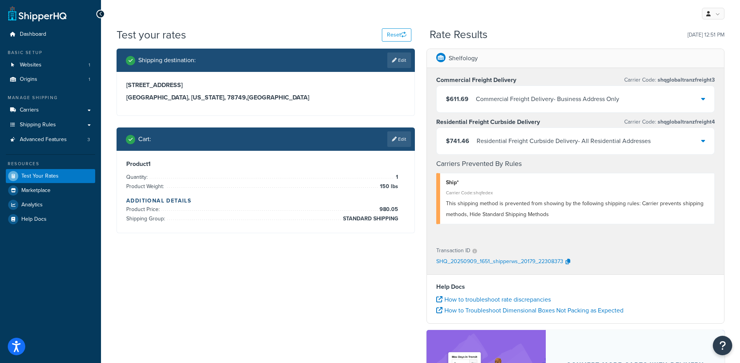
click at [601, 145] on div "Residential Freight Curbside Delivery - All Residential Addresses" at bounding box center [564, 141] width 174 height 11
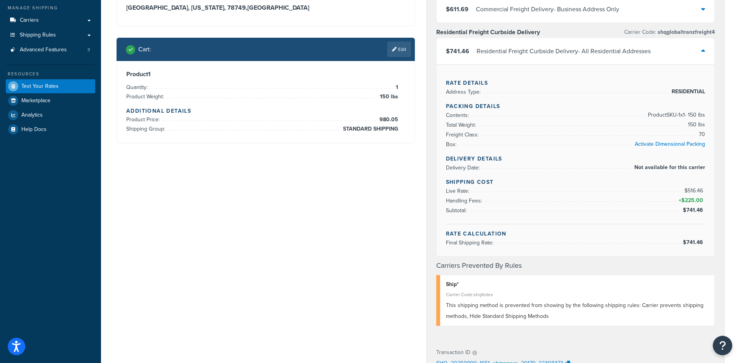
scroll to position [88, 0]
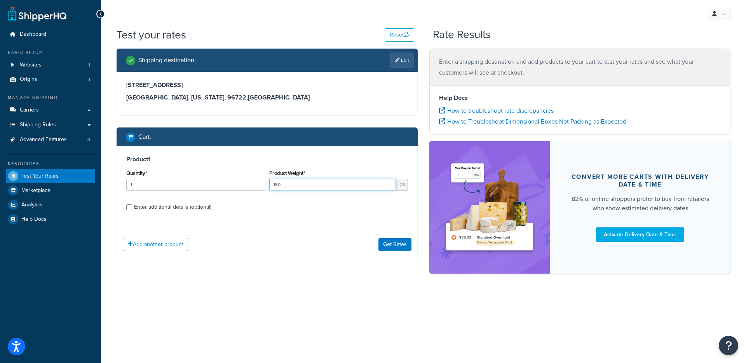
click at [309, 188] on input "150" at bounding box center [332, 185] width 127 height 12
paste input "33.6999"
type input "33.6999"
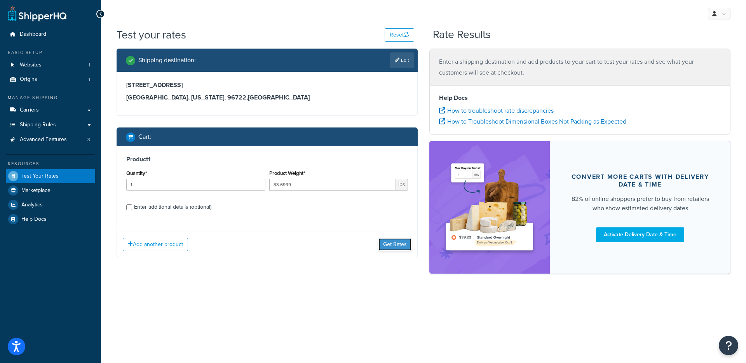
click at [394, 243] on button "Get Rates" at bounding box center [394, 244] width 33 height 12
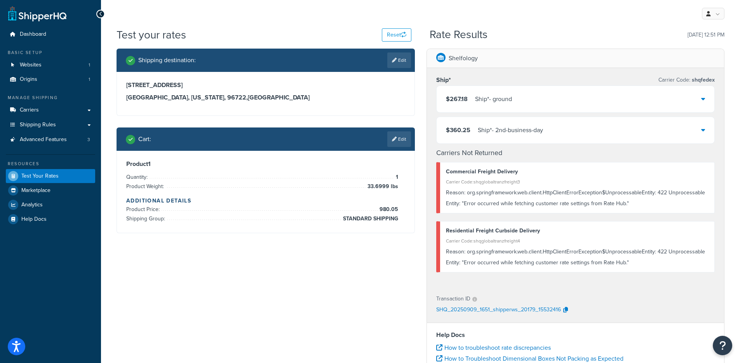
click at [401, 139] on link "Edit" at bounding box center [399, 139] width 24 height 16
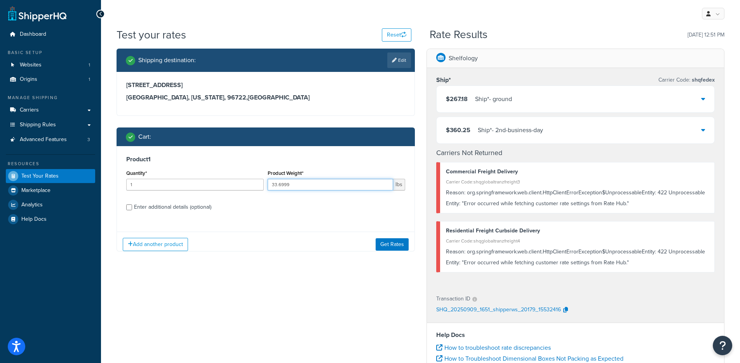
click at [303, 186] on input "33.6999" at bounding box center [330, 185] width 125 height 12
type input "150"
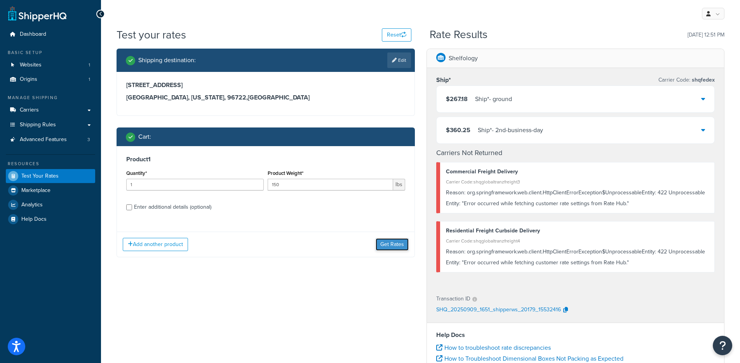
click at [397, 249] on button "Get Rates" at bounding box center [392, 244] width 33 height 12
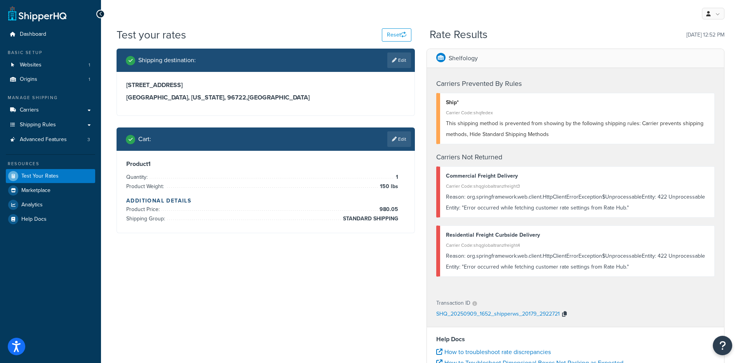
click at [563, 311] on icon "button" at bounding box center [564, 313] width 5 height 5
click at [238, 101] on h3 "[GEOGRAPHIC_DATA][US_STATE] , [GEOGRAPHIC_DATA]" at bounding box center [265, 98] width 279 height 8
drag, startPoint x: 242, startPoint y: 100, endPoint x: 115, endPoint y: 88, distance: 127.2
click at [115, 88] on div "Shipping destination : Edit [STREET_ADDRESS][US_STATE] Cart : Edit Product 1 Qu…" at bounding box center [266, 147] width 310 height 196
copy div "[STREET_ADDRESS][US_STATE]"
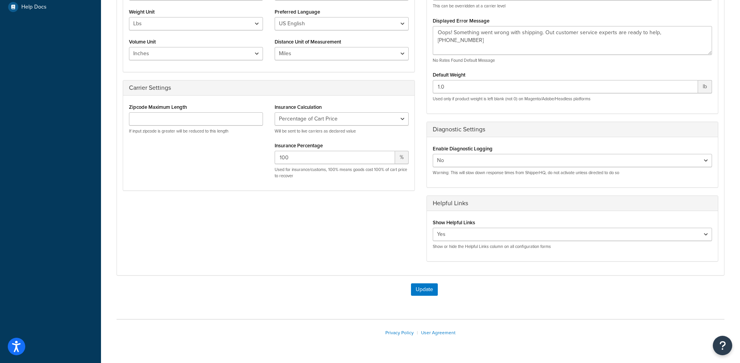
scroll to position [48, 0]
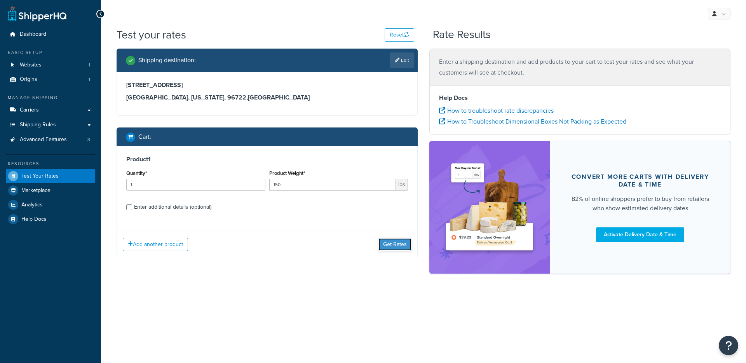
click at [384, 241] on button "Get Rates" at bounding box center [394, 244] width 33 height 12
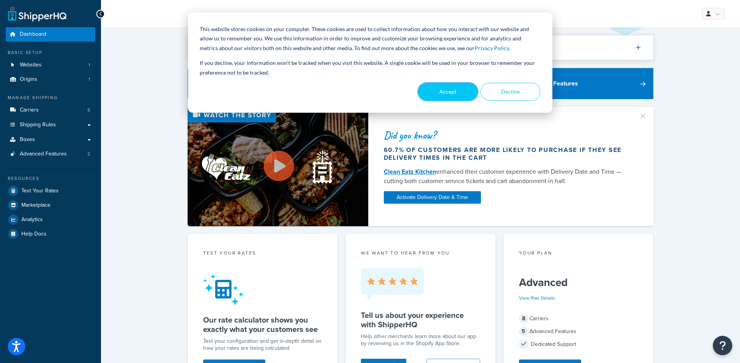
click at [436, 92] on button "Accept" at bounding box center [448, 92] width 60 height 18
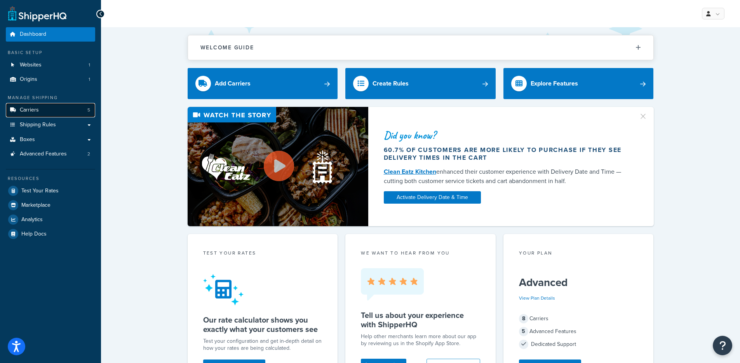
click at [78, 115] on link "Carriers 5" at bounding box center [50, 110] width 89 height 14
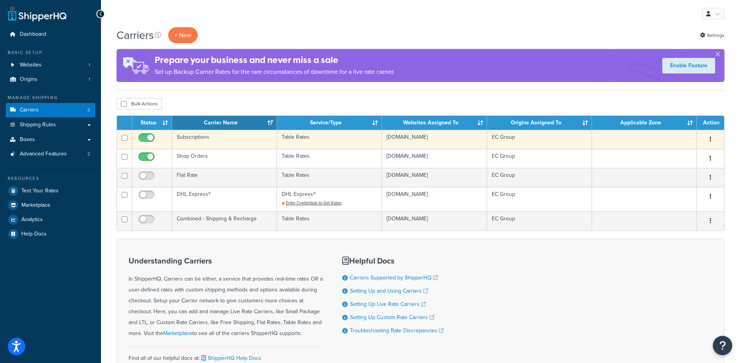
click at [240, 141] on td "Subscriptions" at bounding box center [224, 139] width 105 height 19
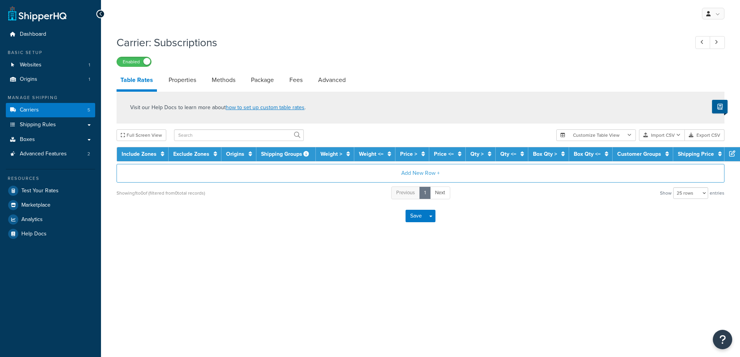
select select "25"
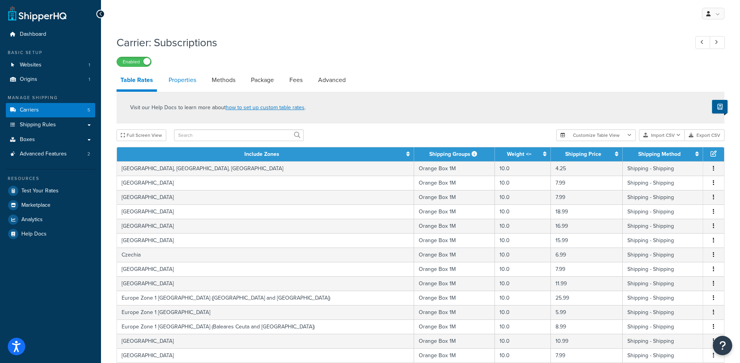
click at [181, 81] on link "Properties" at bounding box center [182, 80] width 35 height 19
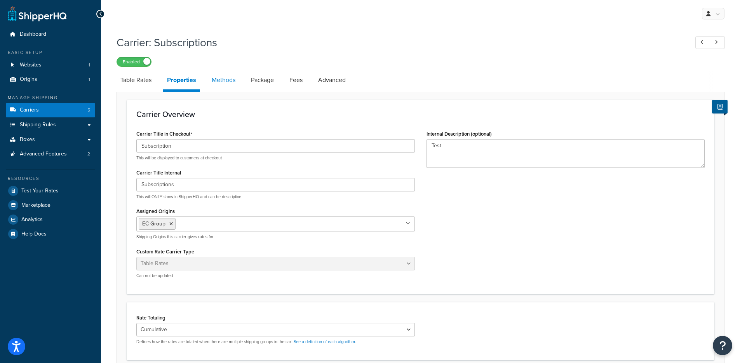
click at [227, 75] on link "Methods" at bounding box center [223, 80] width 31 height 19
select select "25"
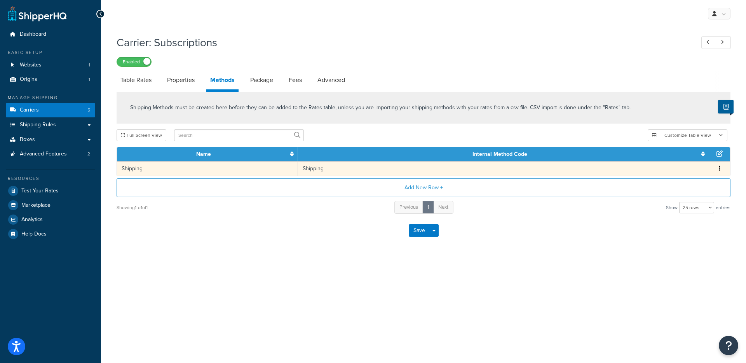
click at [312, 170] on td "Shipping" at bounding box center [503, 168] width 411 height 14
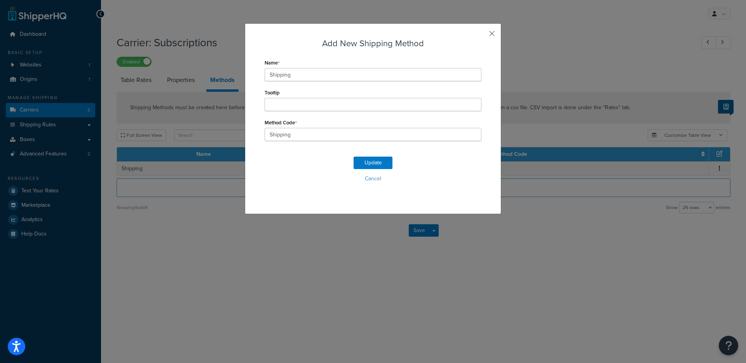
click at [481, 35] on button "button" at bounding box center [480, 36] width 2 height 2
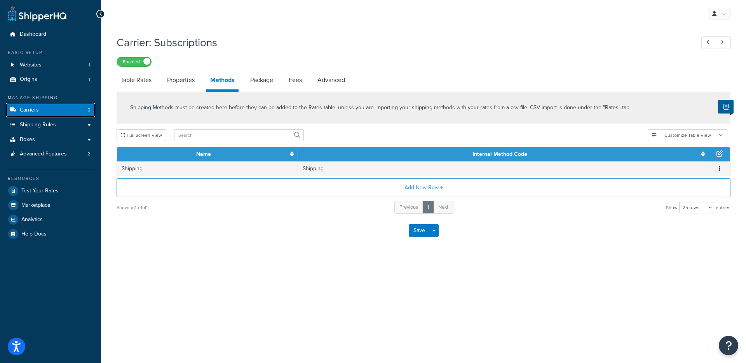
click at [56, 106] on link "Carriers 5" at bounding box center [50, 110] width 89 height 14
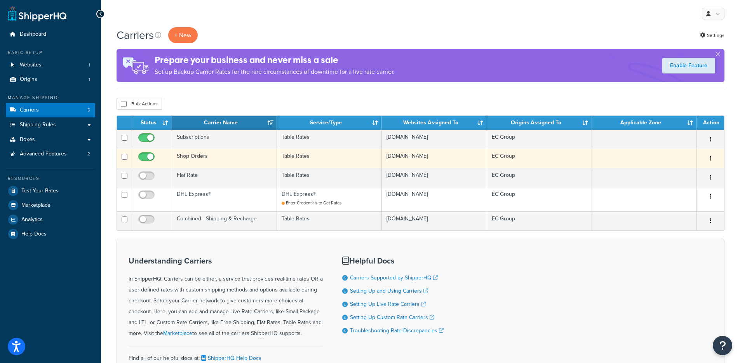
click at [224, 161] on td "Shop Orders" at bounding box center [224, 158] width 105 height 19
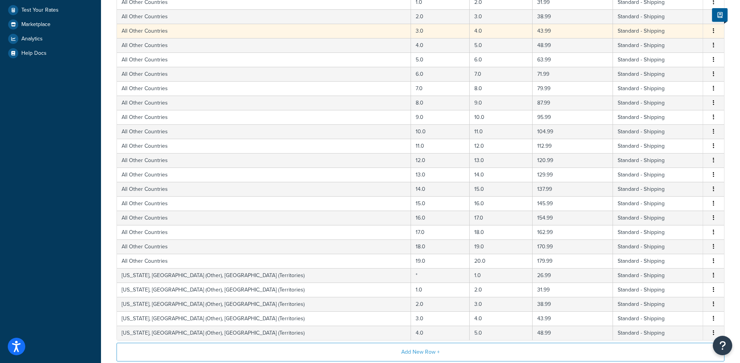
scroll to position [208, 0]
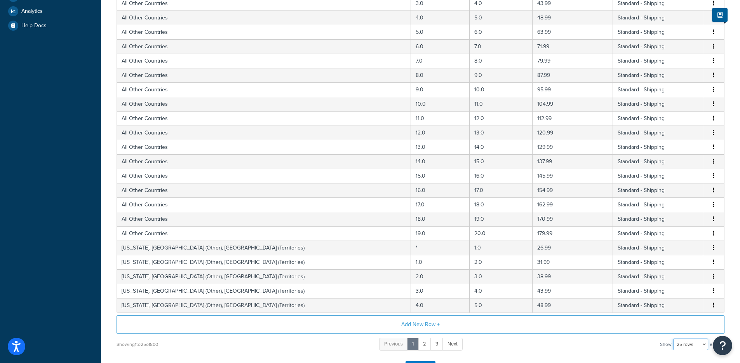
click at [685, 343] on select "10 rows 15 rows 25 rows 50 rows 100 rows 1000 rows" at bounding box center [690, 344] width 35 height 12
select select "1000"
click at [674, 338] on select "10 rows 15 rows 25 rows 50 rows 100 rows 1000 rows" at bounding box center [690, 344] width 35 height 12
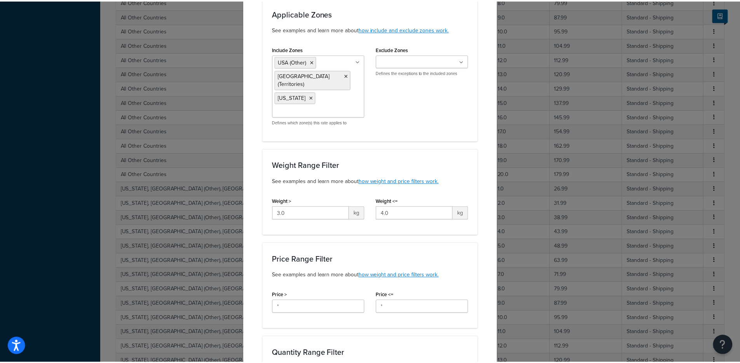
scroll to position [0, 0]
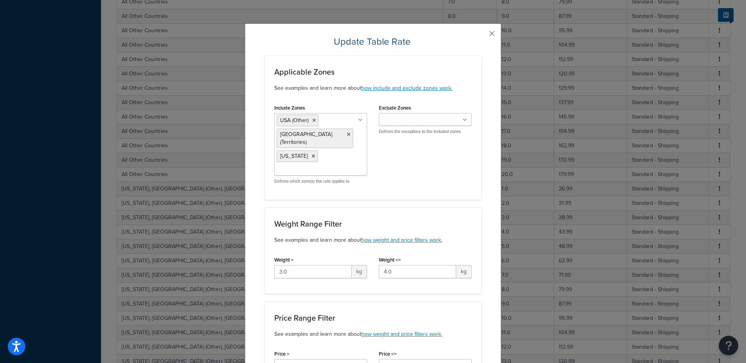
click at [481, 35] on button "button" at bounding box center [480, 36] width 2 height 2
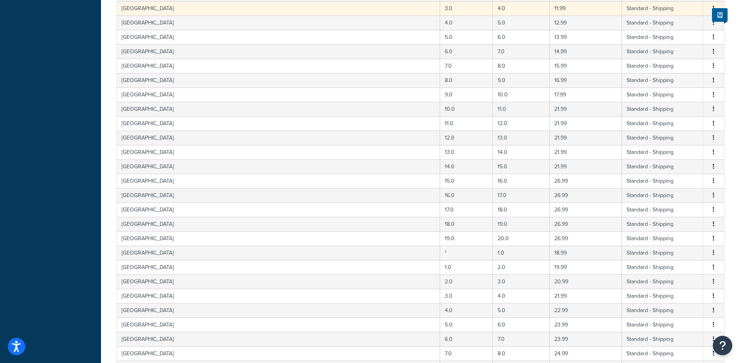
scroll to position [1338, 0]
